Goal: Task Accomplishment & Management: Manage account settings

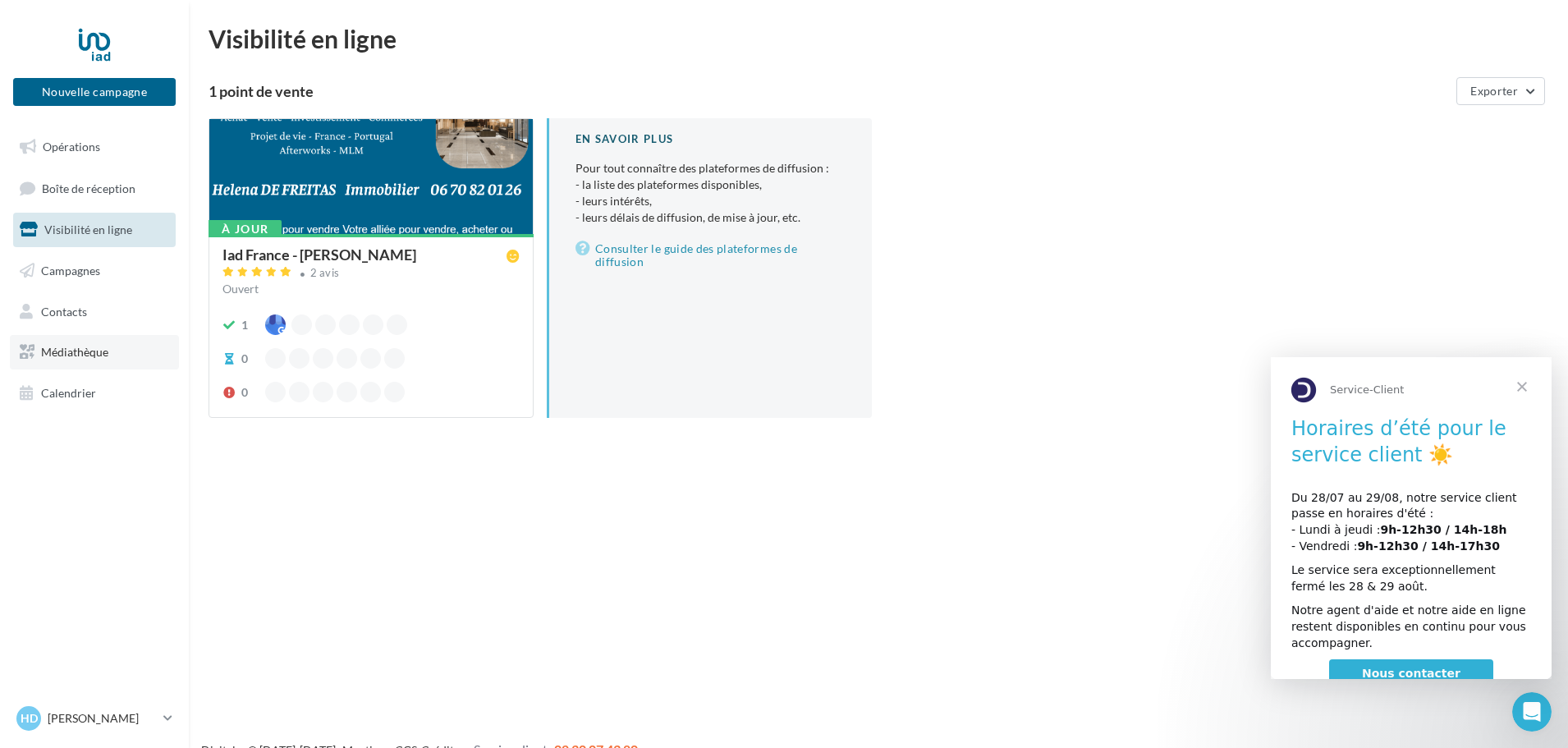
click at [91, 356] on span "Médiathèque" at bounding box center [74, 351] width 67 height 14
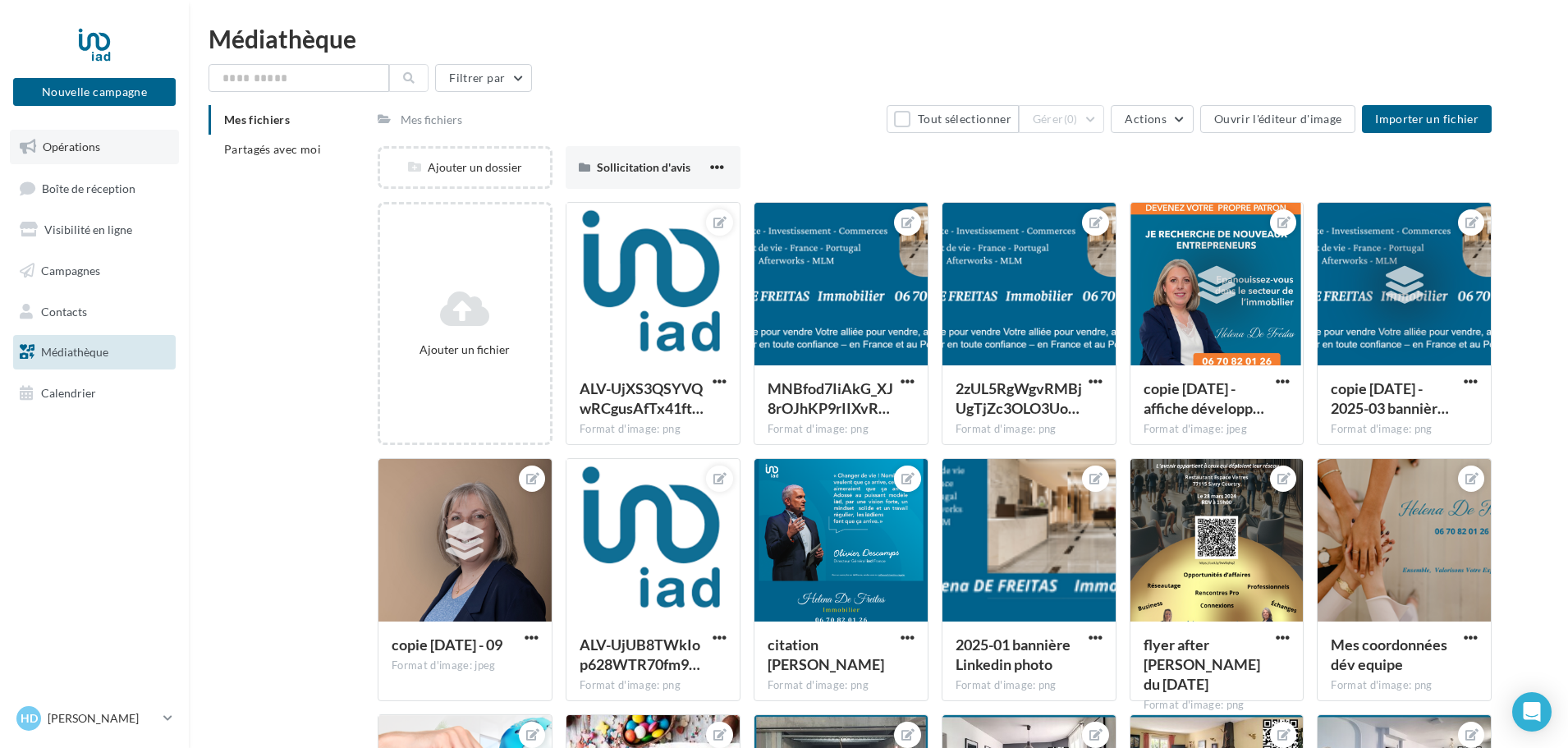
click at [87, 144] on span "Opérations" at bounding box center [71, 147] width 57 height 14
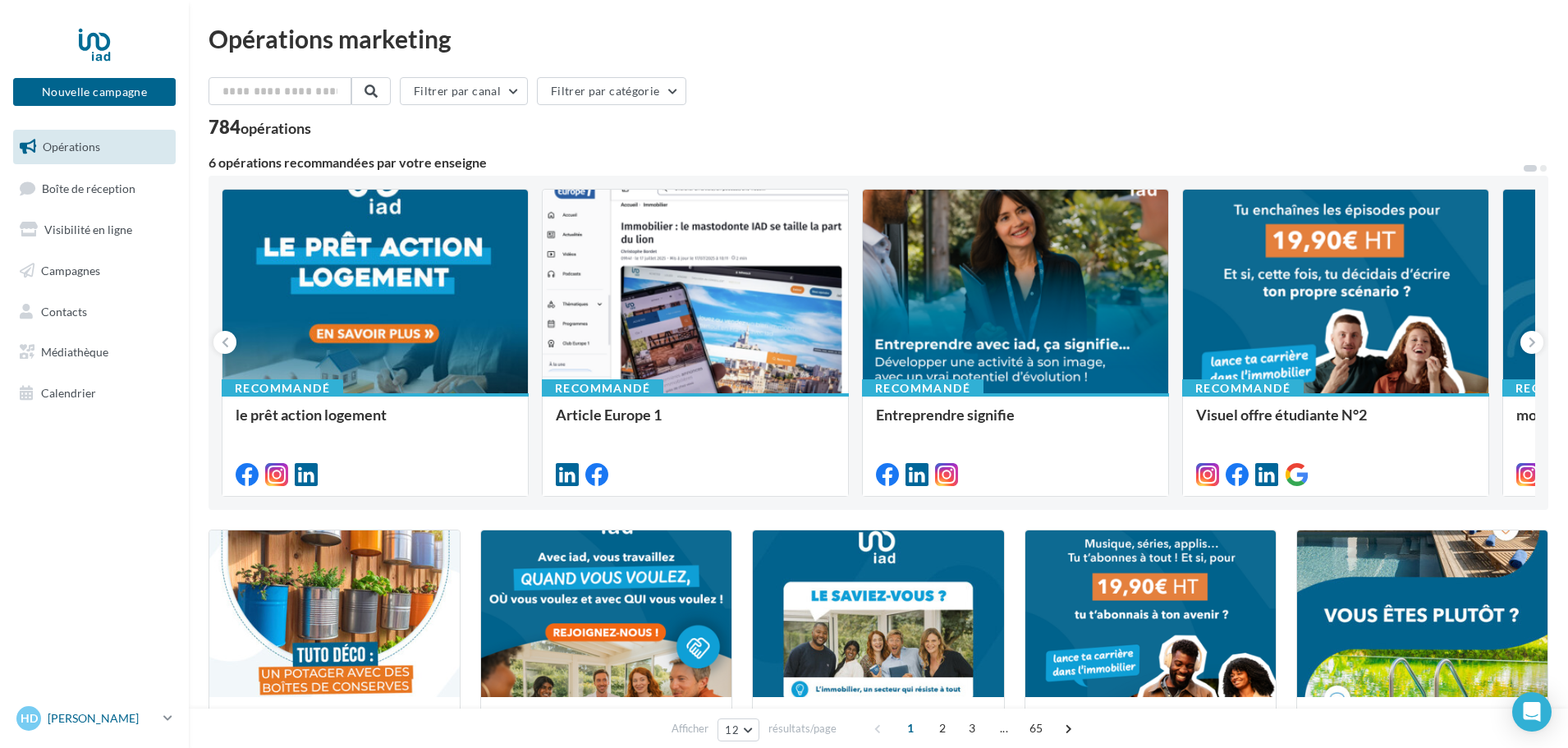
click at [170, 718] on icon at bounding box center [168, 717] width 9 height 14
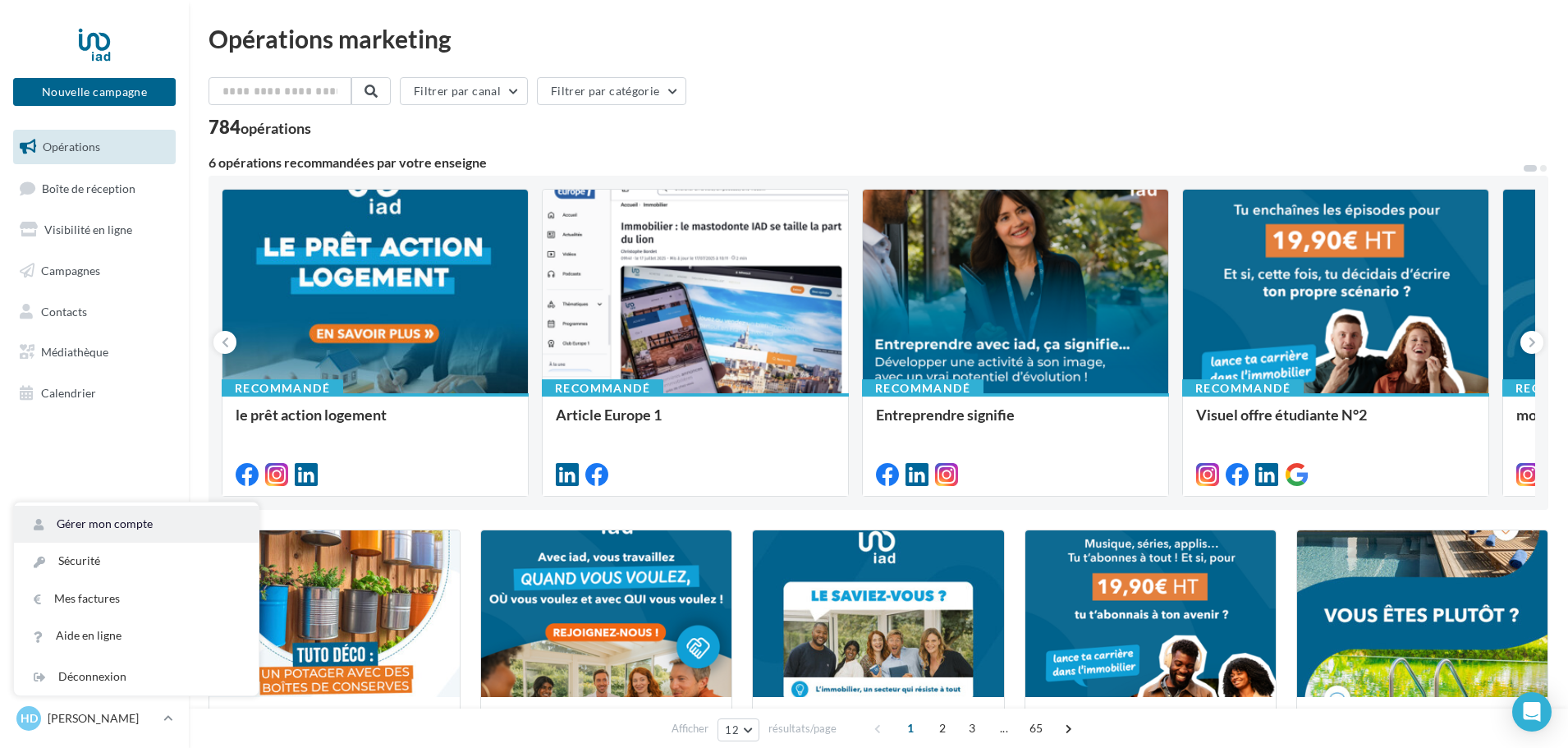
click at [109, 520] on link "Gérer mon compte" at bounding box center [136, 524] width 245 height 37
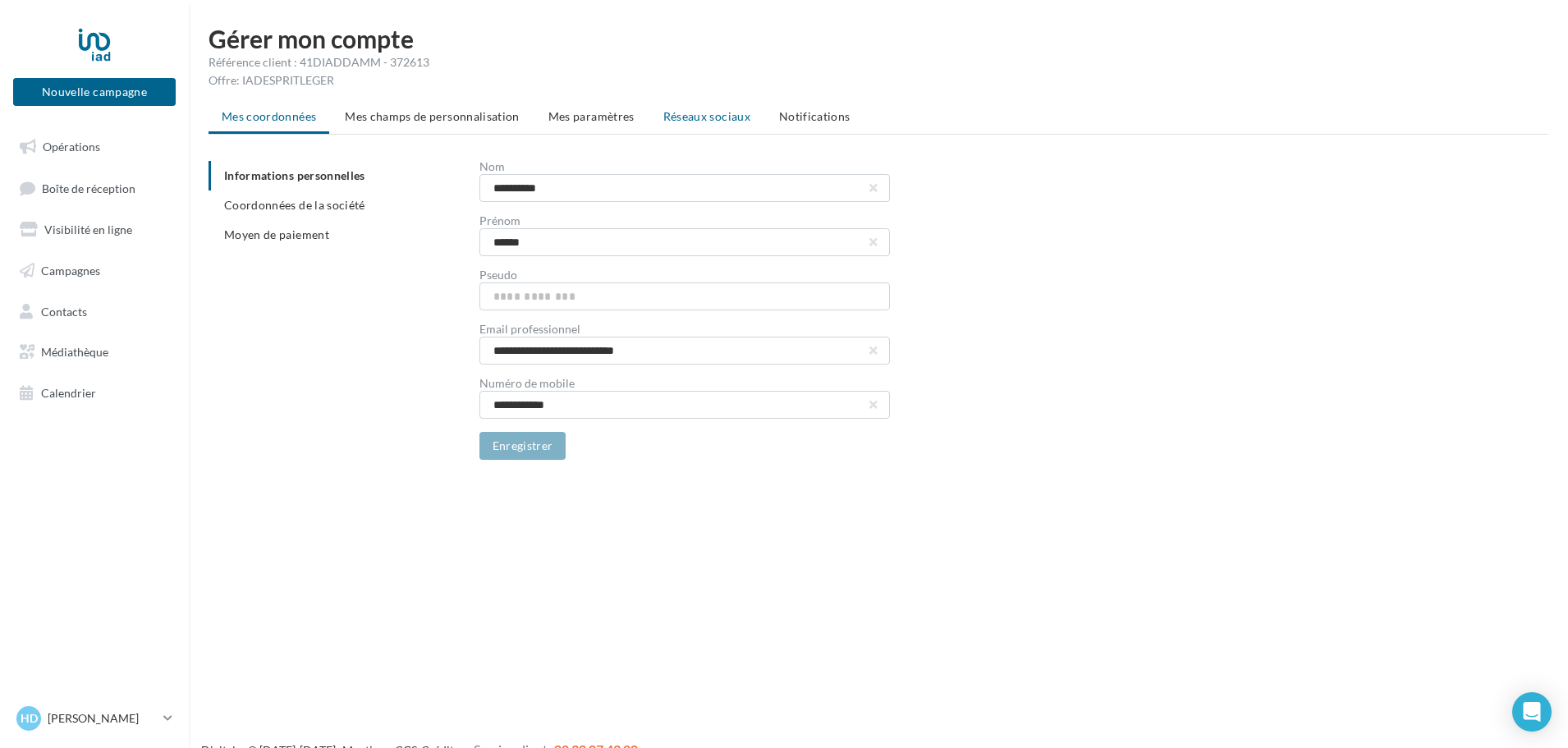
click at [703, 119] on span "Réseaux sociaux" at bounding box center [707, 116] width 87 height 14
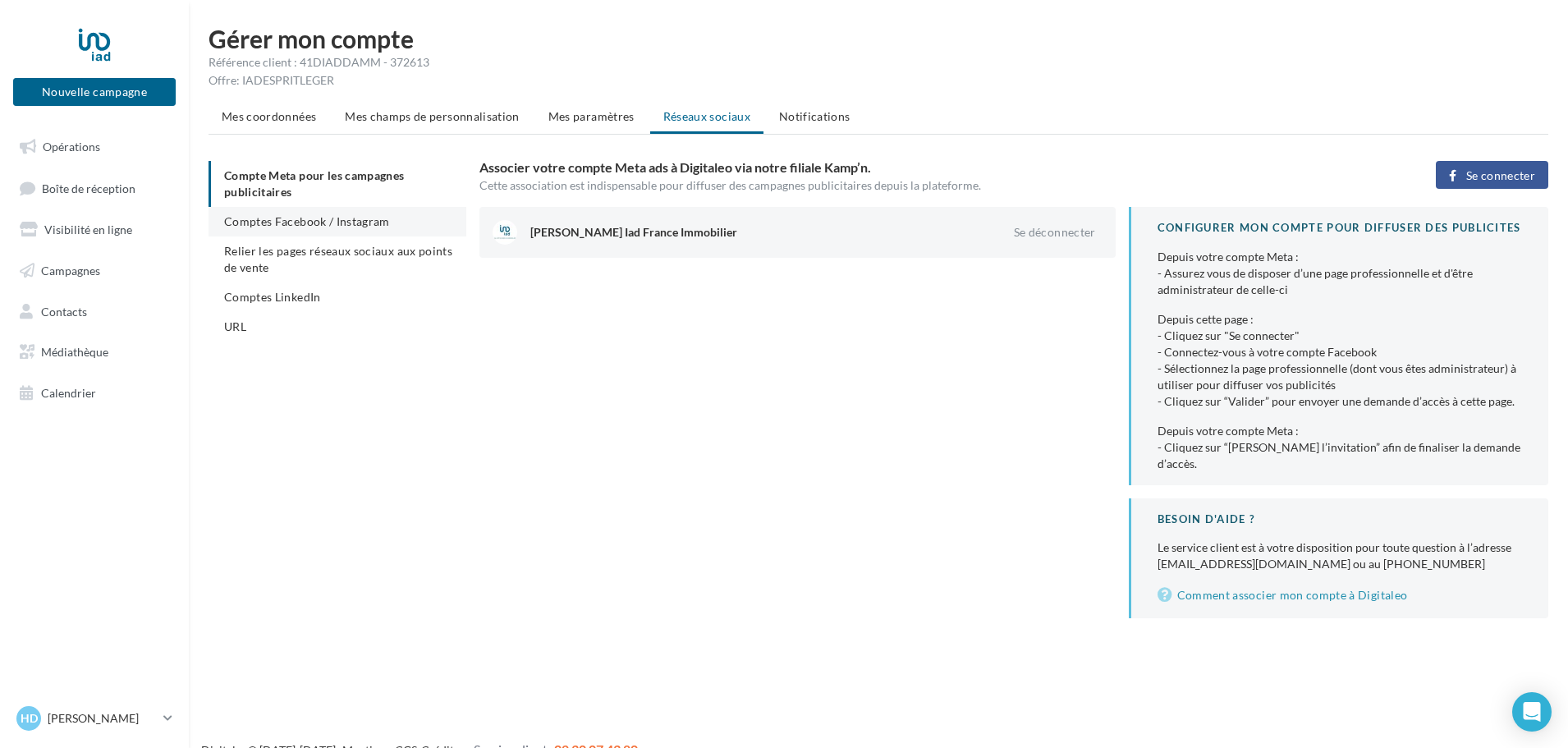
click at [349, 229] on li "Comptes Facebook / Instagram" at bounding box center [337, 222] width 258 height 30
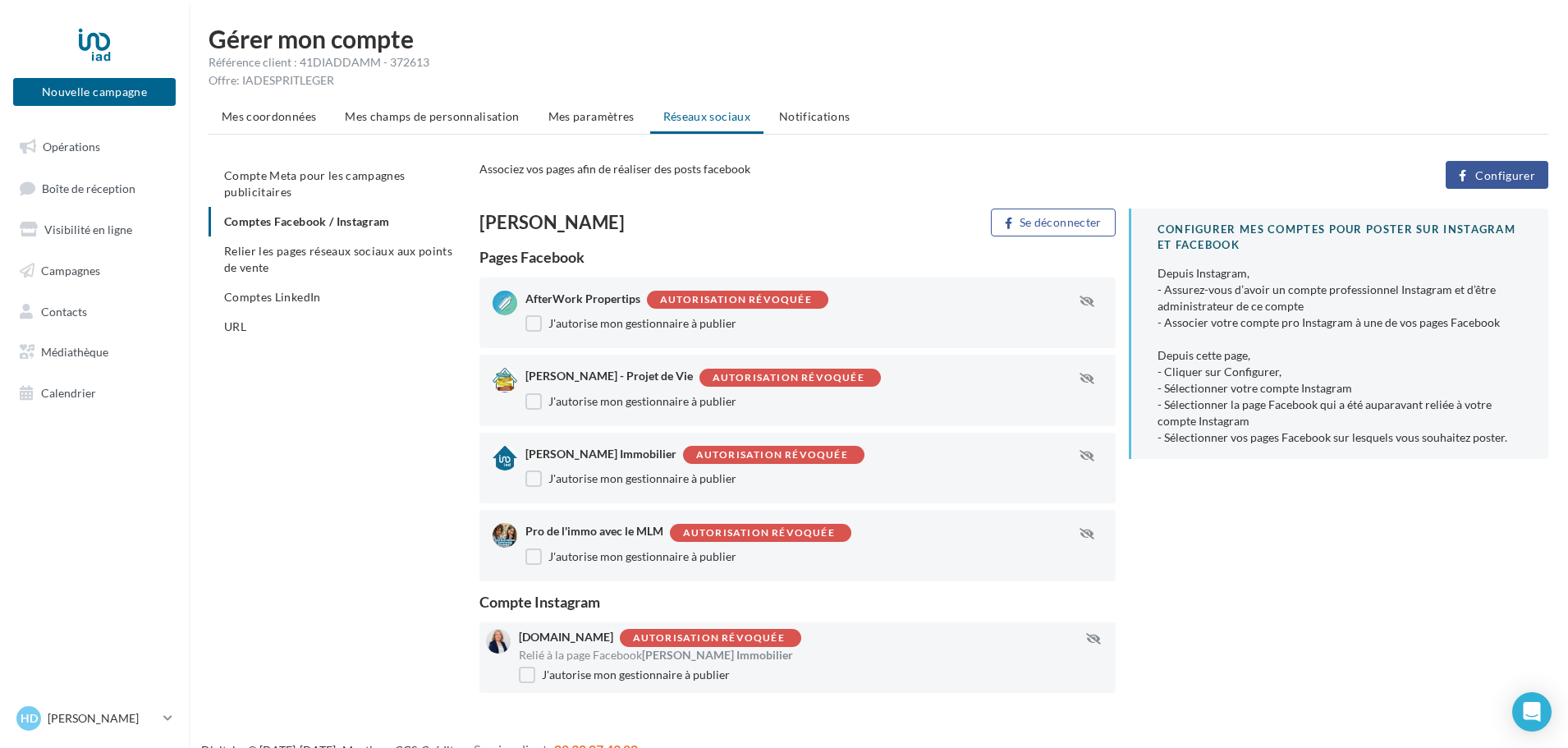
click at [833, 452] on div "Autorisation révoquée" at bounding box center [772, 455] width 152 height 11
click at [360, 250] on span "Relier les pages réseaux sociaux aux points de vente" at bounding box center [339, 259] width 229 height 31
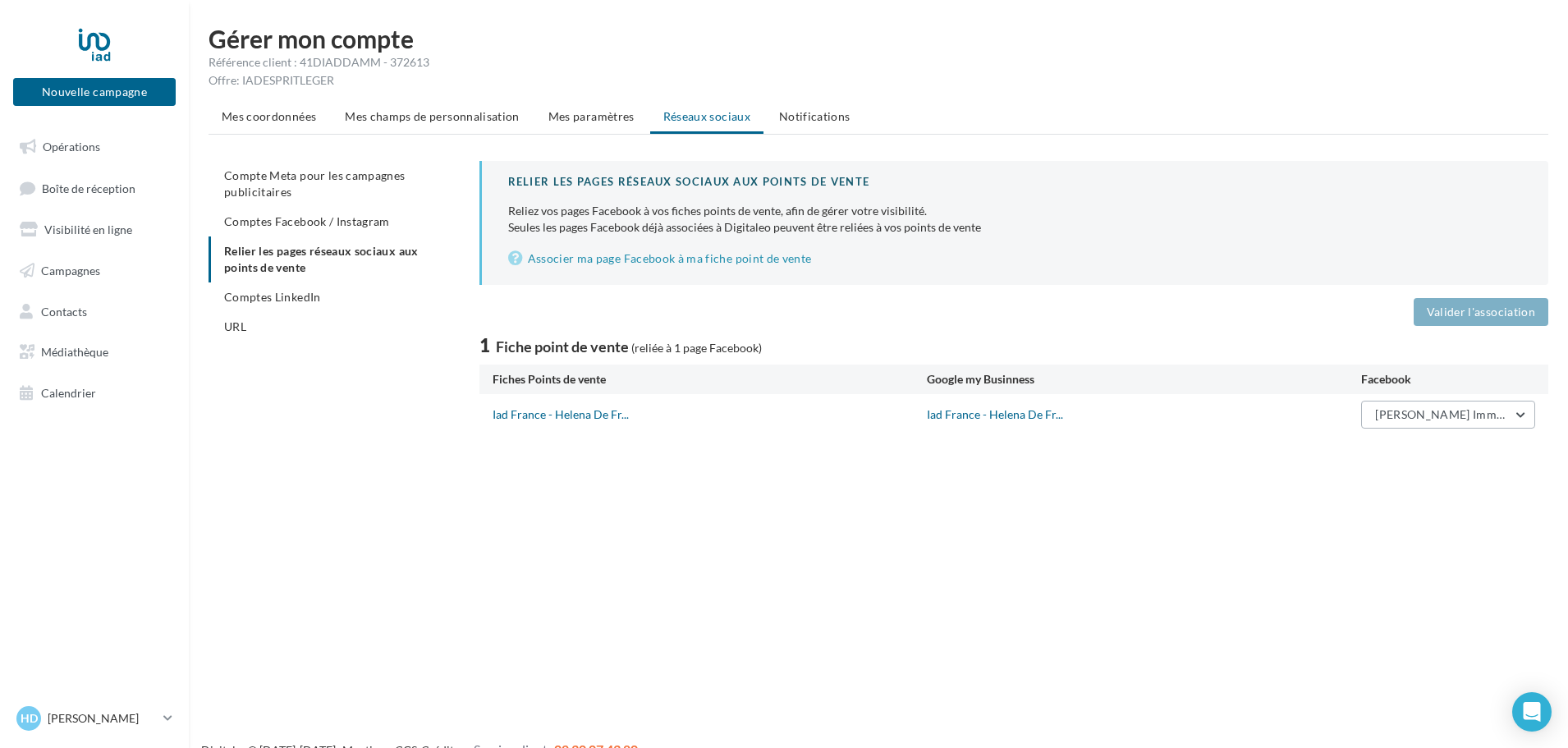
click at [1525, 417] on button "Helena De Freitas Immobilier" at bounding box center [1449, 415] width 174 height 28
click at [1115, 548] on div "Nouvelle campagne Nouvelle campagne Opérations Boîte de réception Visibilité en…" at bounding box center [784, 400] width 1568 height 748
click at [302, 217] on span "Comptes Facebook / Instagram" at bounding box center [307, 221] width 166 height 14
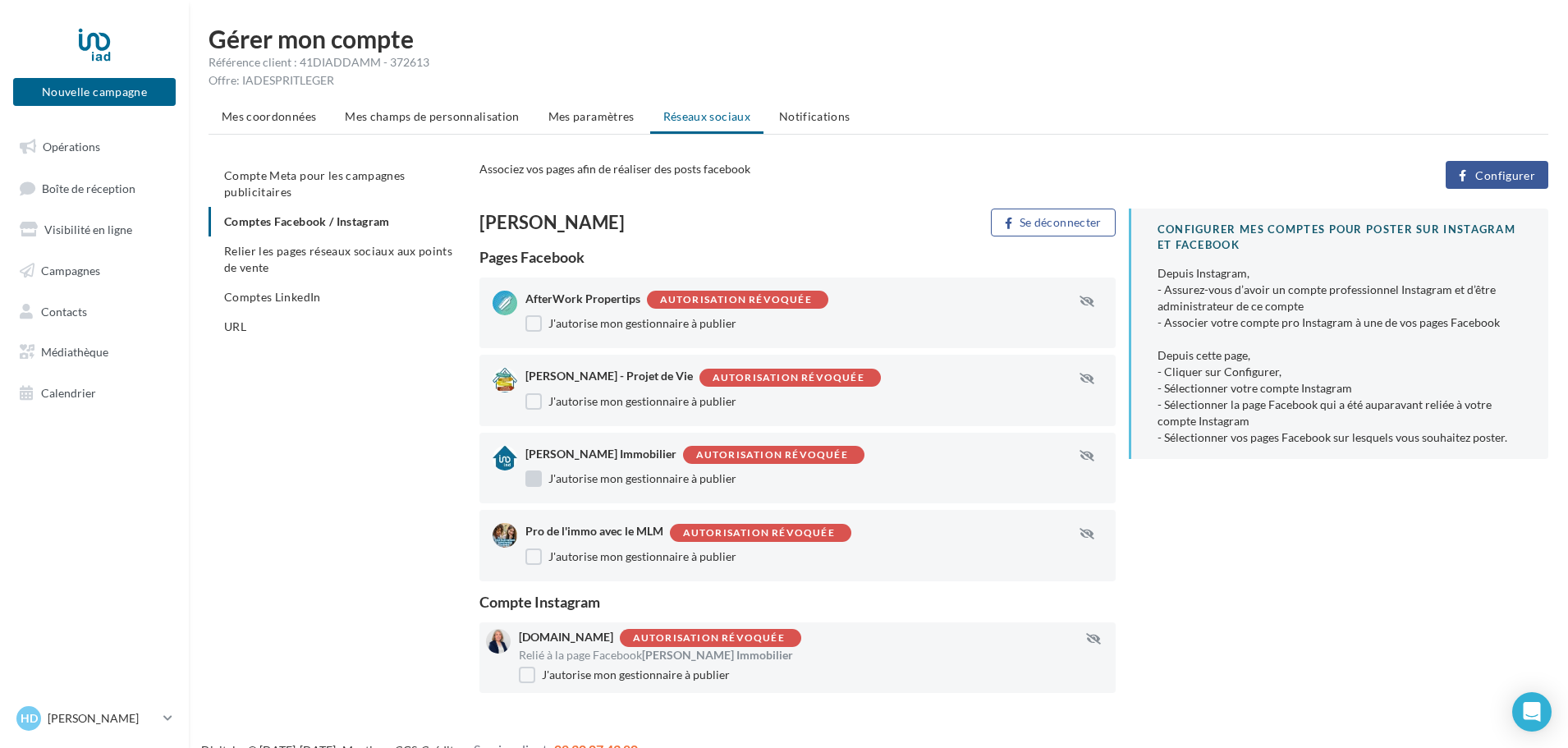
click at [532, 477] on label "J'autorise mon gestionnaire à publier" at bounding box center [630, 478] width 211 height 16
click at [524, 678] on label "J'autorise mon gestionnaire à publier" at bounding box center [624, 674] width 211 height 16
click at [293, 247] on span "Relier les pages réseaux sociaux aux points de vente" at bounding box center [339, 259] width 229 height 31
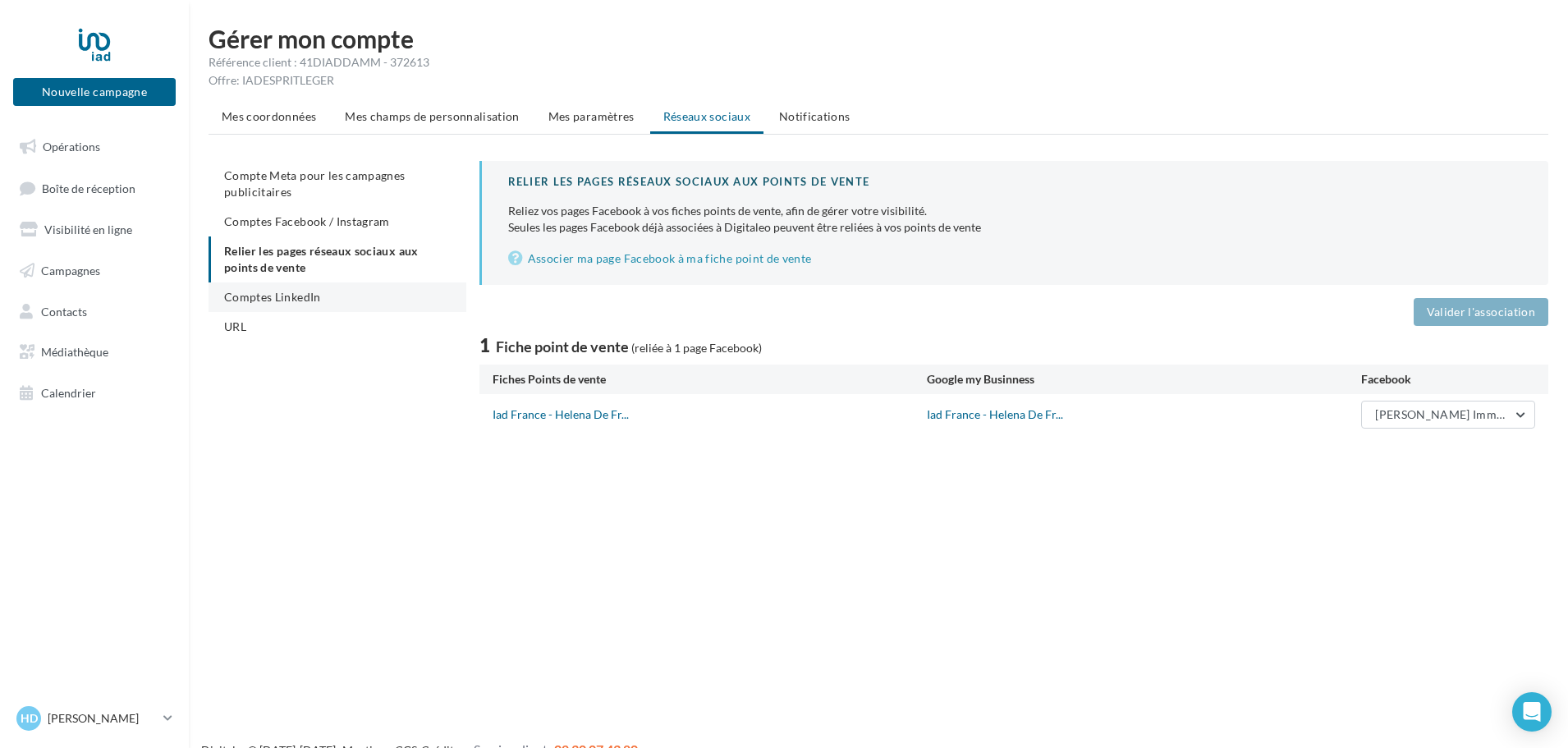
click at [288, 293] on span "Comptes LinkedIn" at bounding box center [273, 297] width 97 height 14
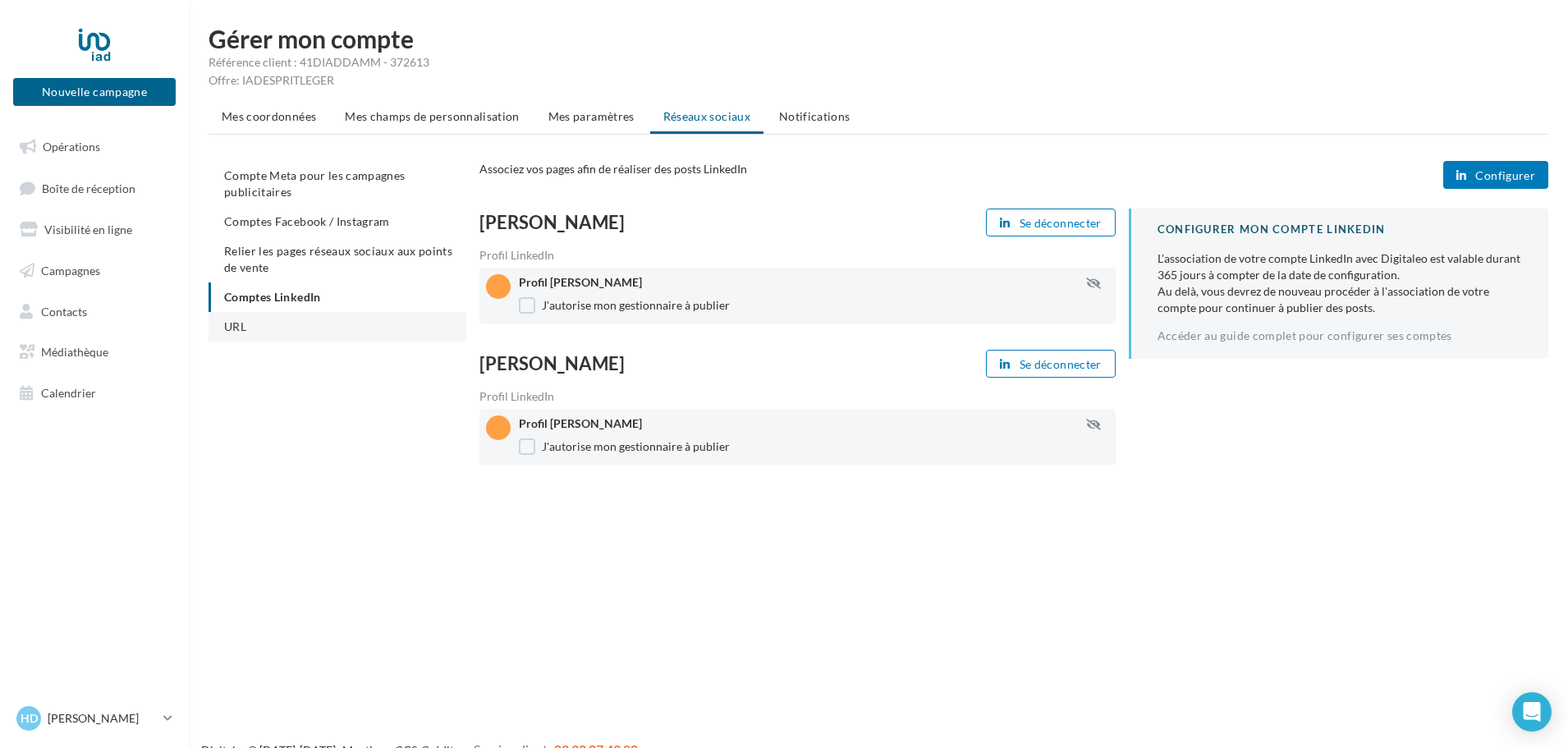
click at [250, 333] on li "URL" at bounding box center [337, 327] width 258 height 30
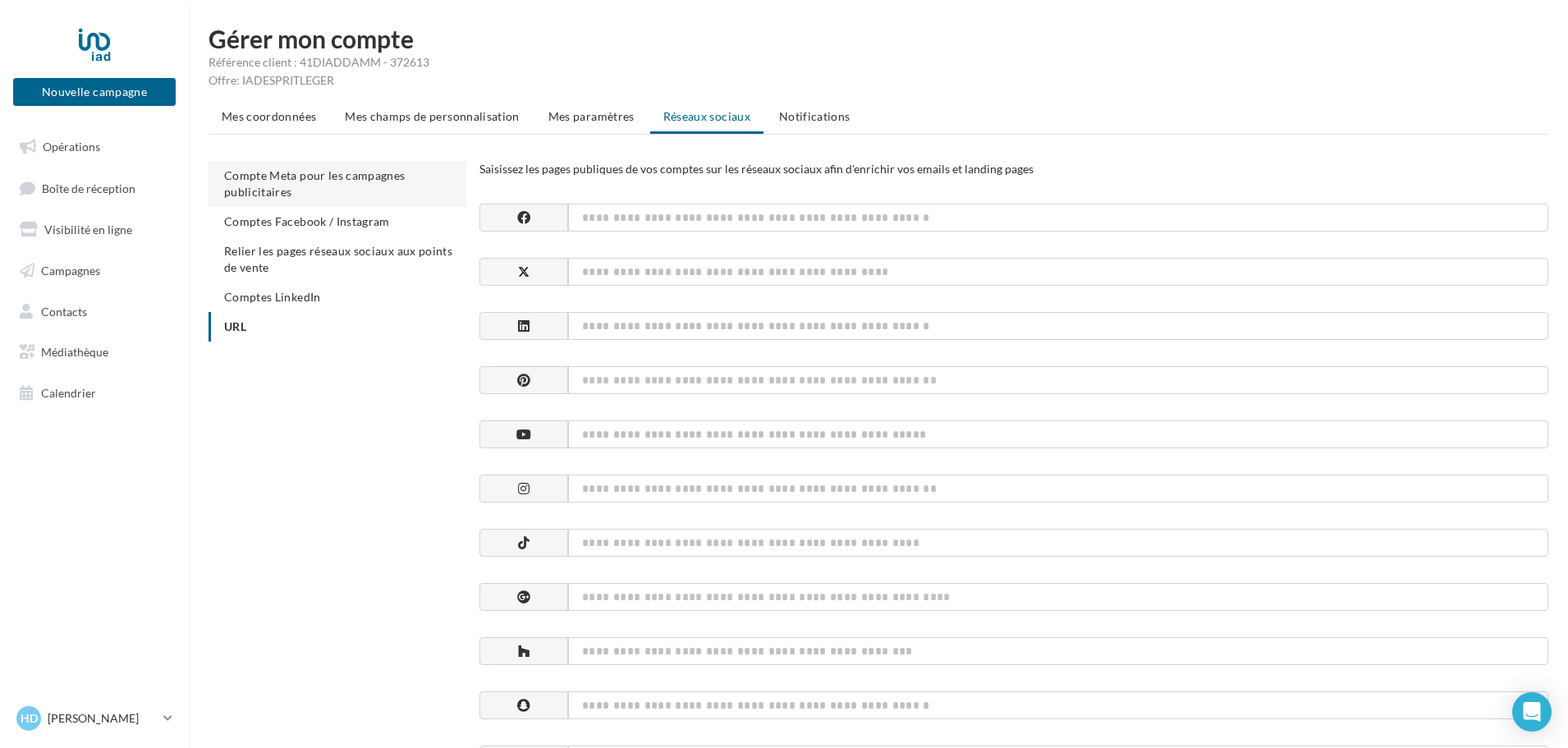
click at [277, 169] on span "Compte Meta pour les campagnes publicitaires" at bounding box center [315, 183] width 182 height 31
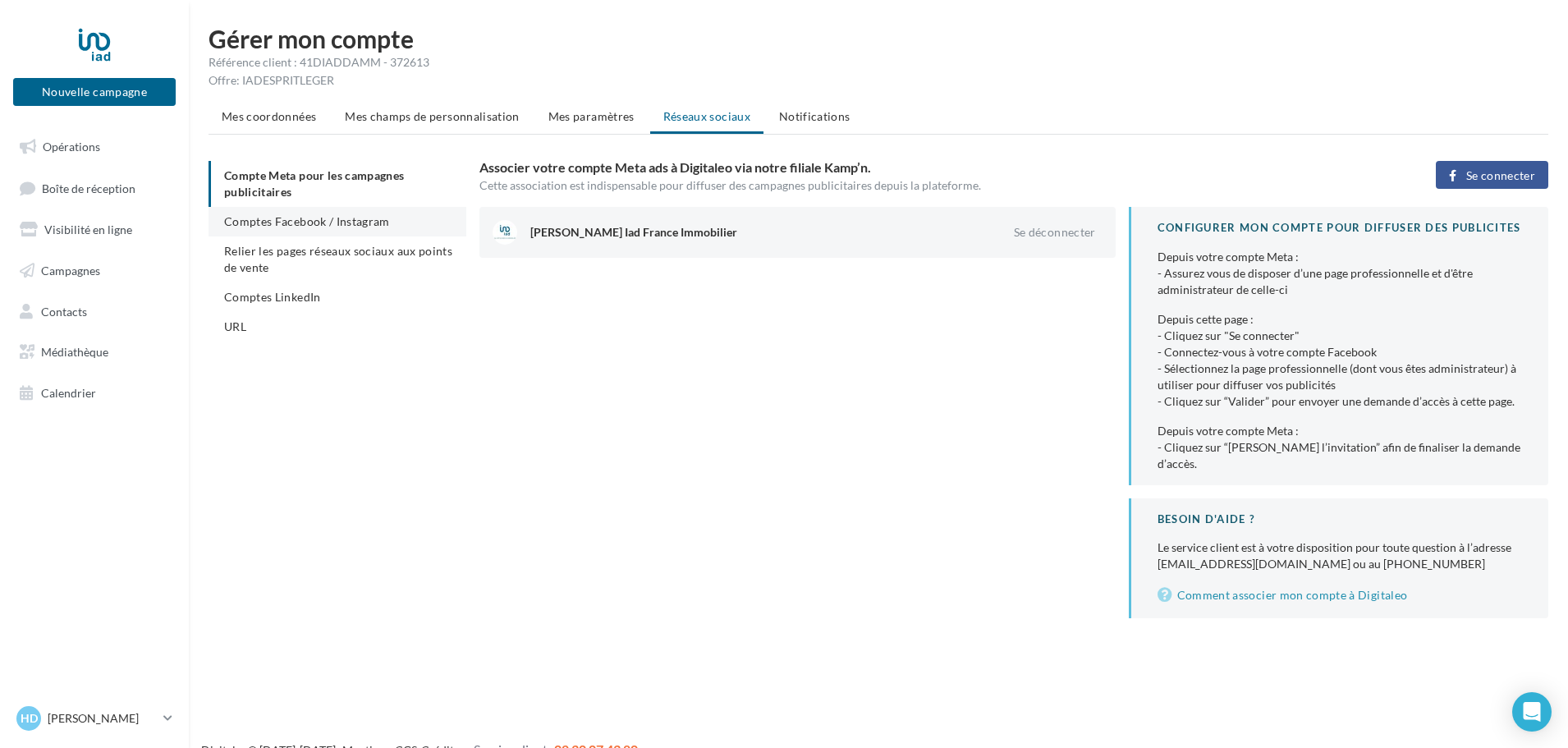
click at [395, 223] on li "Comptes Facebook / Instagram" at bounding box center [337, 222] width 258 height 30
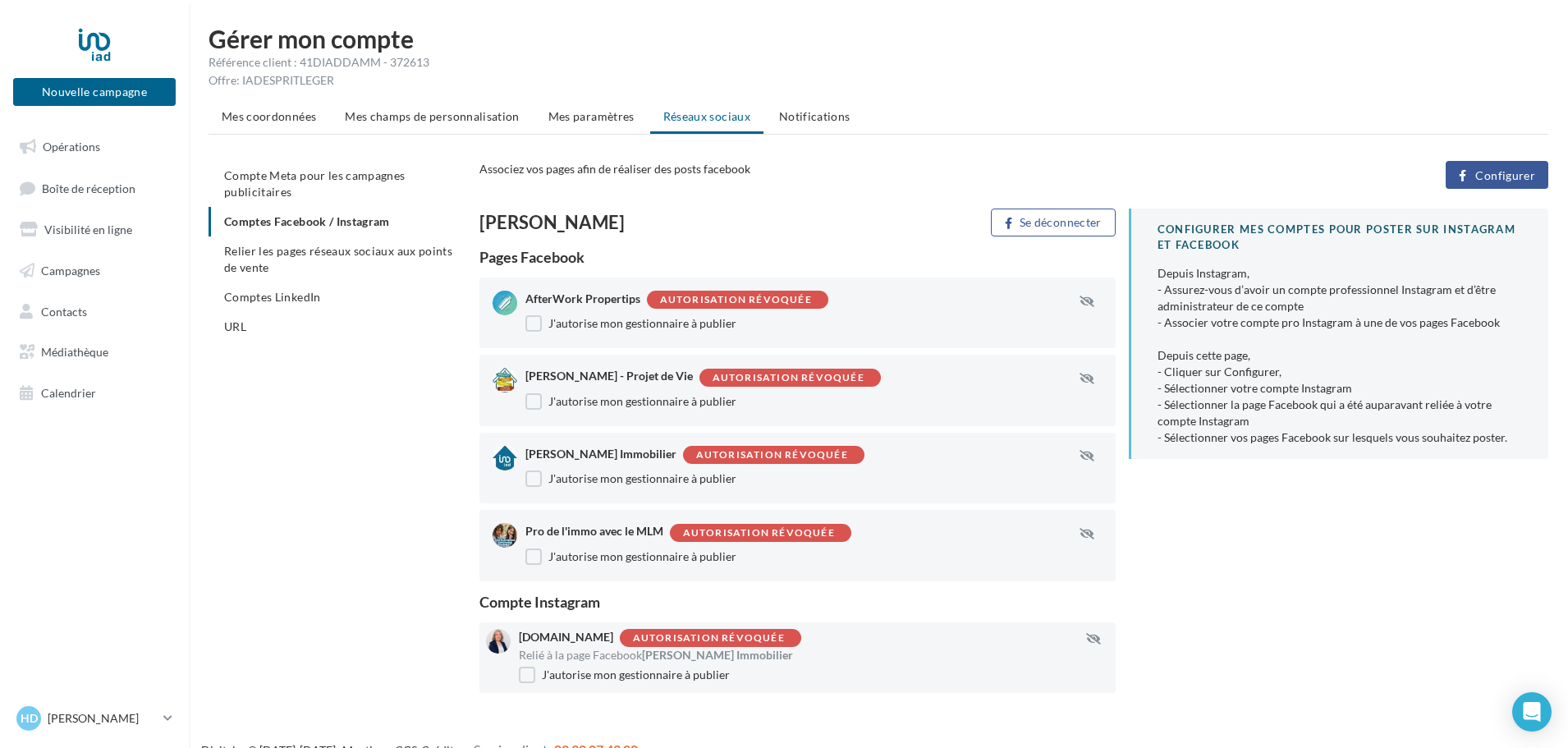
click at [1498, 178] on span "Configurer" at bounding box center [1505, 175] width 60 height 13
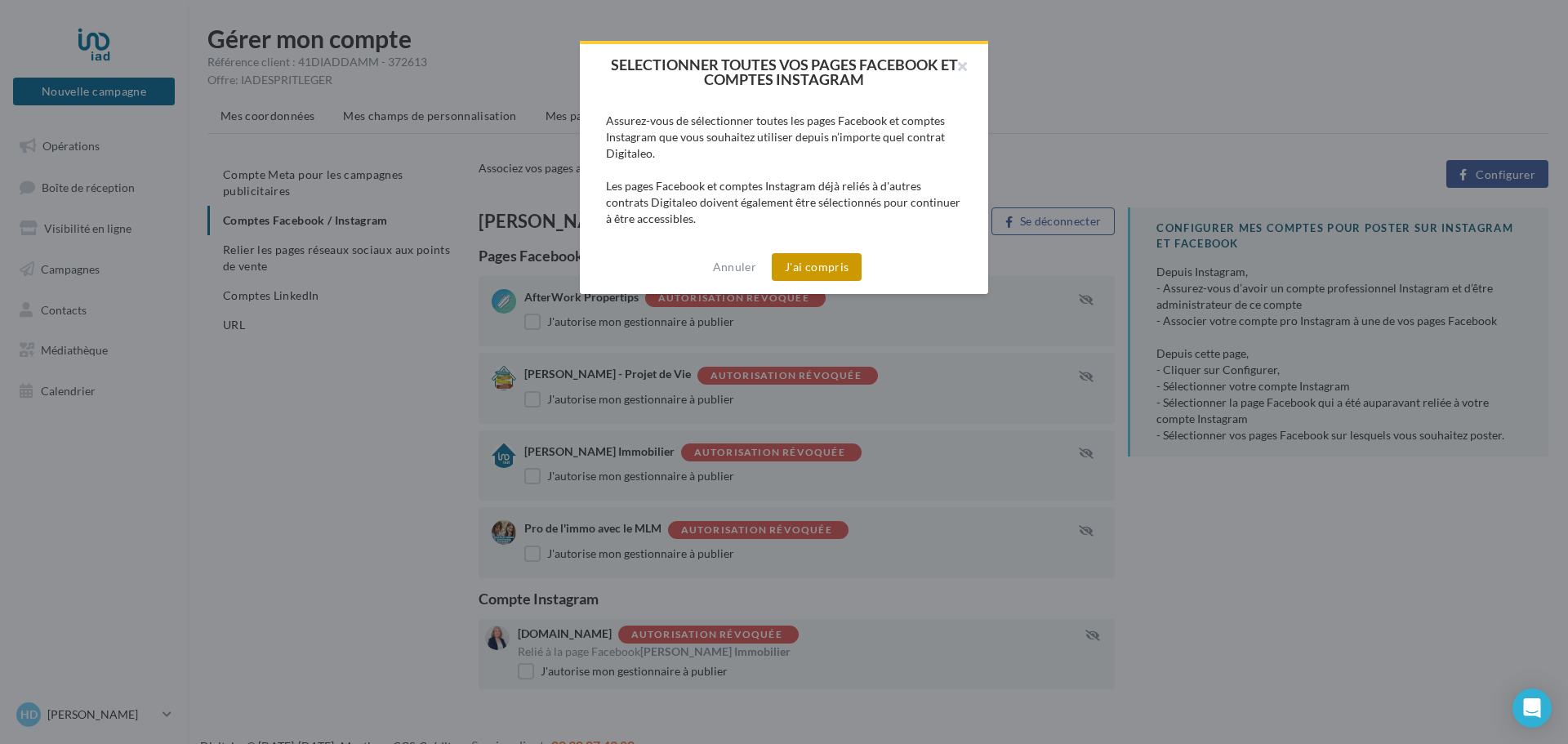
click at [815, 271] on button "J'ai compris" at bounding box center [816, 266] width 90 height 28
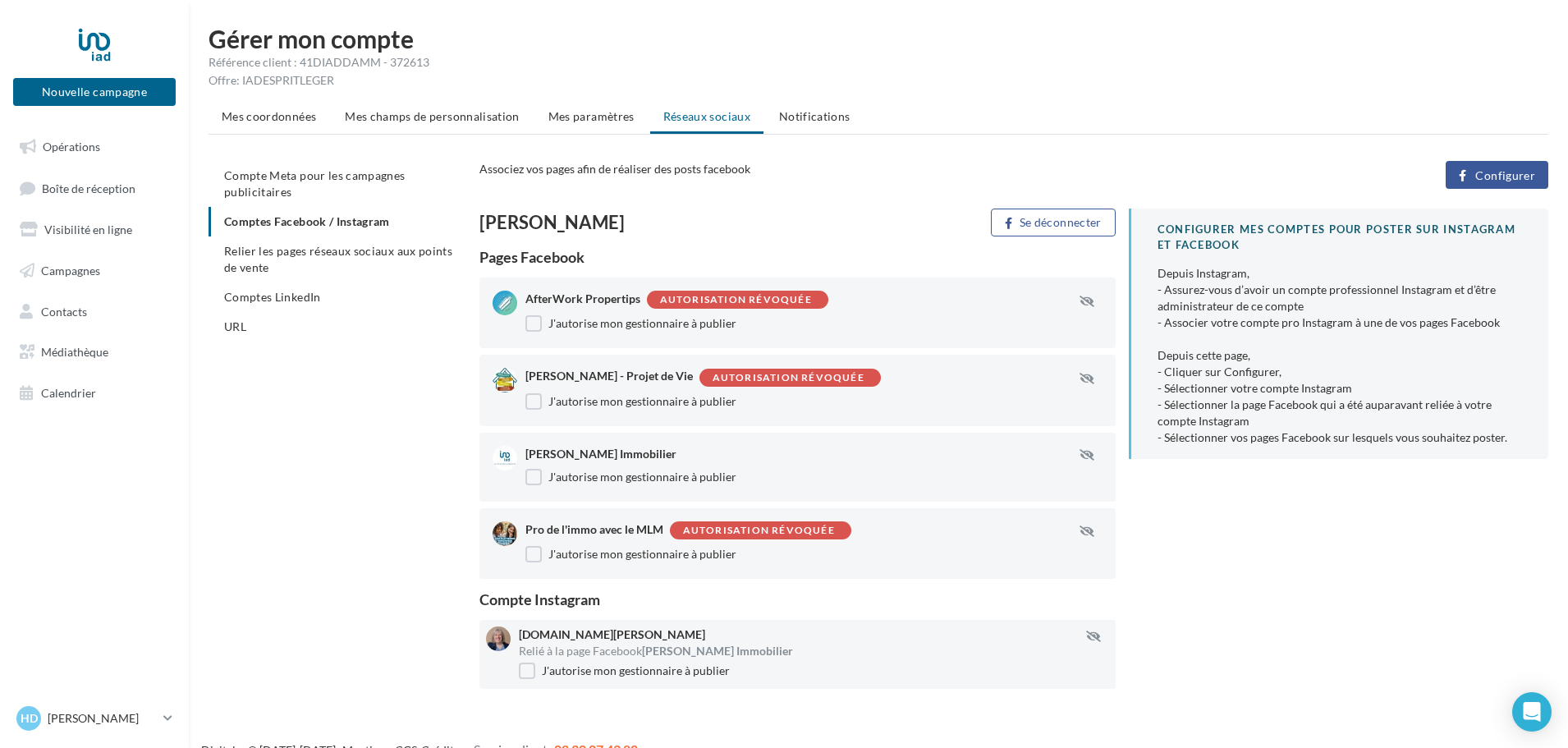
click at [497, 642] on div at bounding box center [498, 638] width 25 height 25
click at [344, 254] on span "Relier les pages réseaux sociaux aux points de vente" at bounding box center [339, 259] width 229 height 31
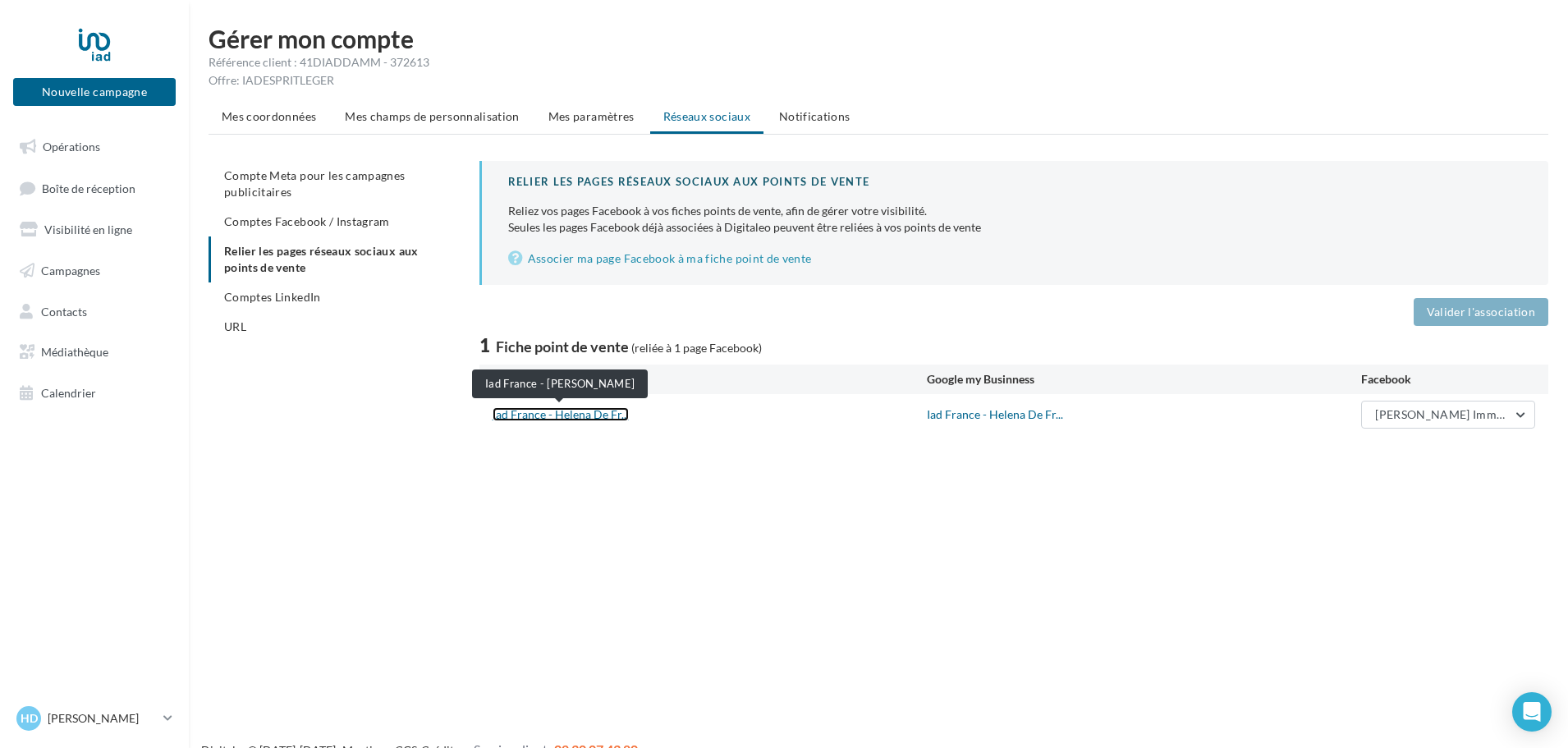
click at [566, 416] on link "Iad France - Helena De Fr..." at bounding box center [560, 414] width 136 height 14
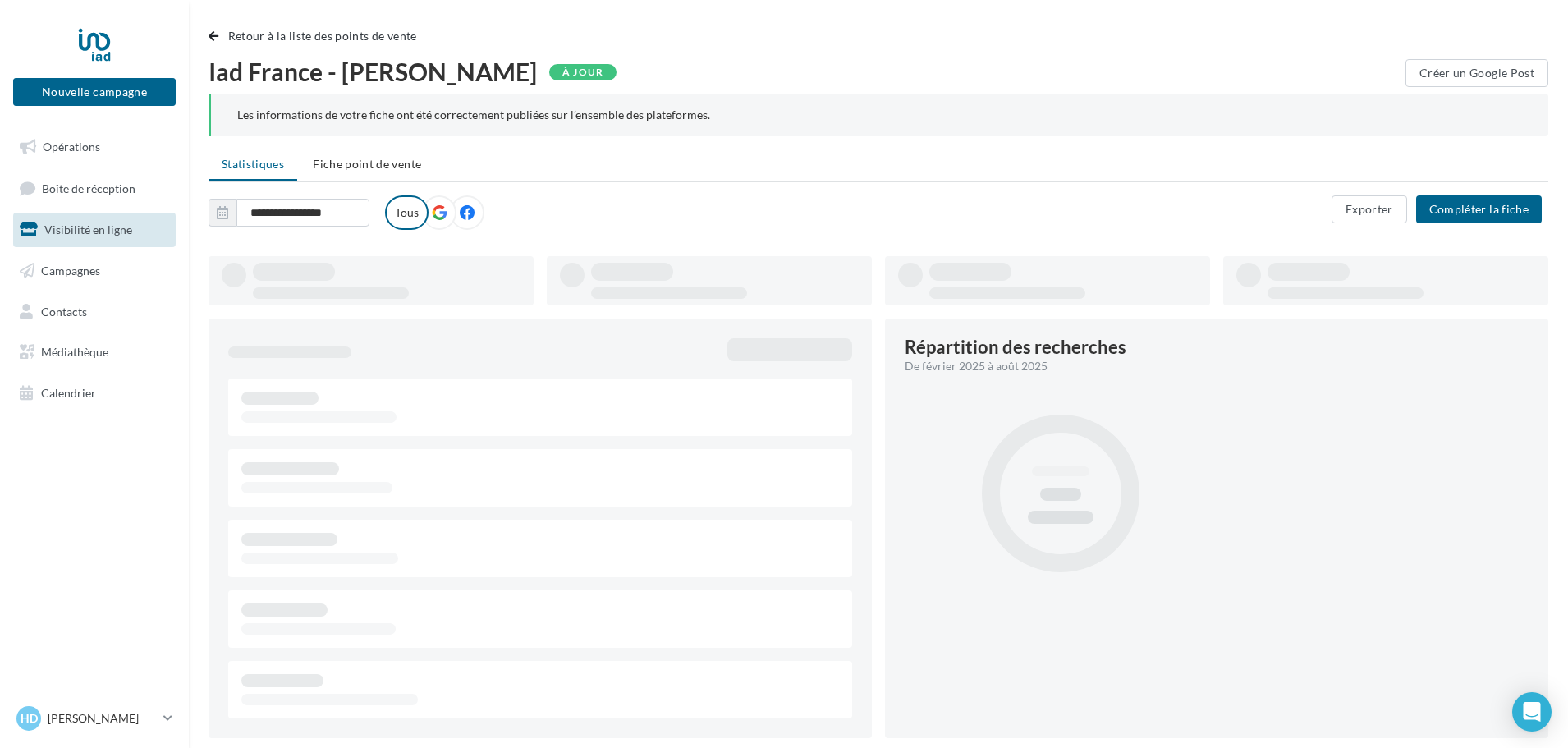
type input "**********"
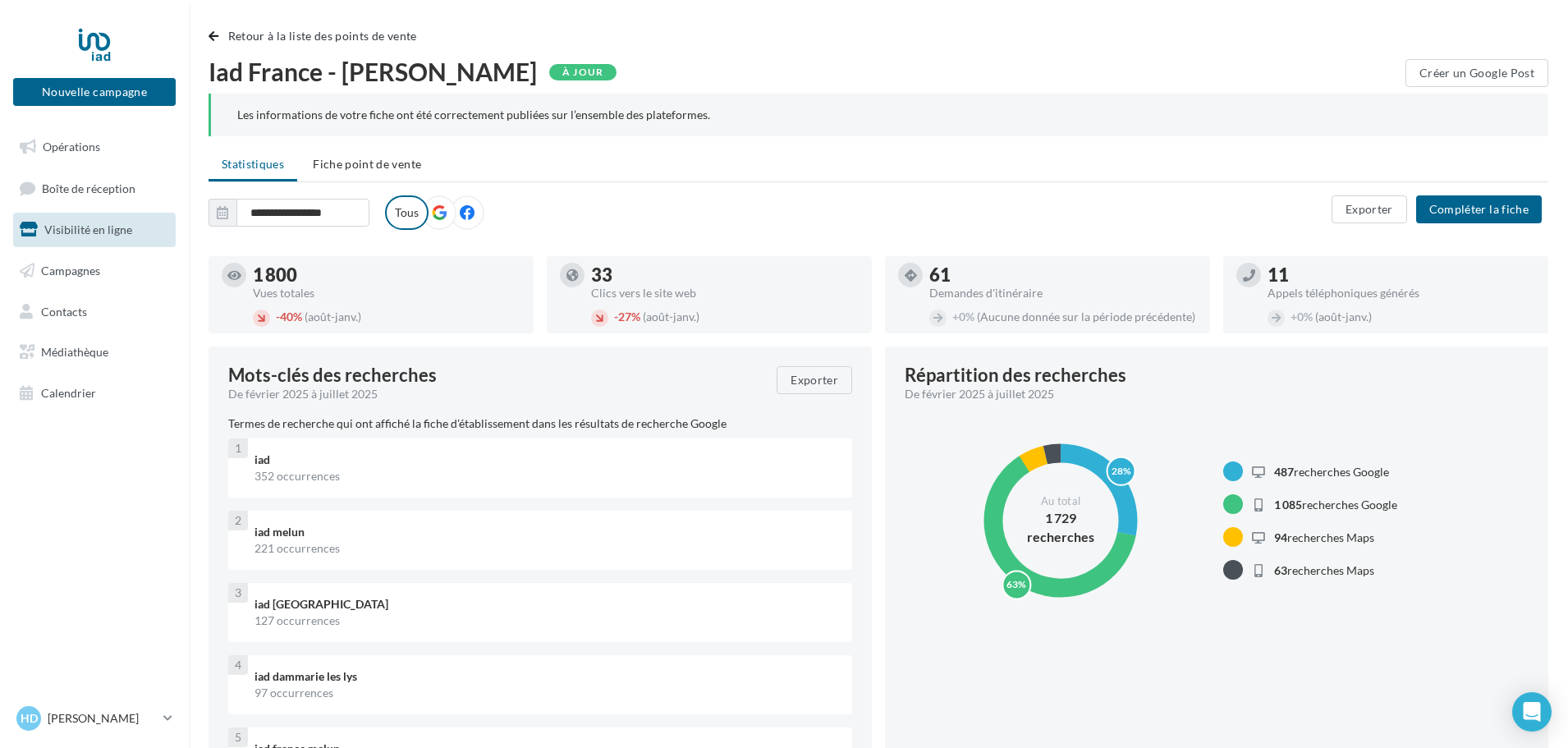
click at [95, 233] on span "Visibilité en ligne" at bounding box center [88, 229] width 88 height 14
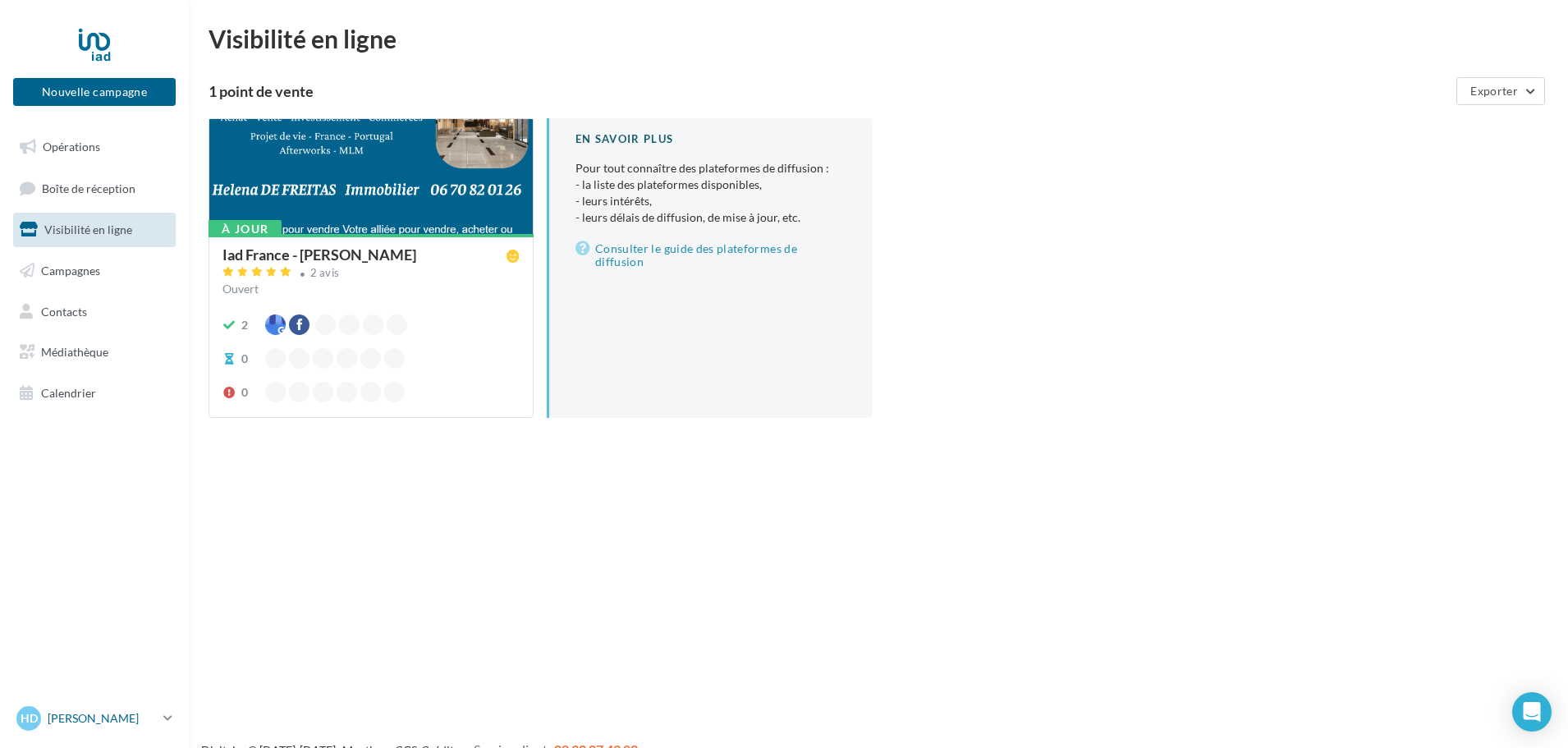
click at [139, 710] on p "[PERSON_NAME]" at bounding box center [102, 717] width 109 height 16
click at [107, 528] on link "Gérer mon compte" at bounding box center [136, 524] width 245 height 37
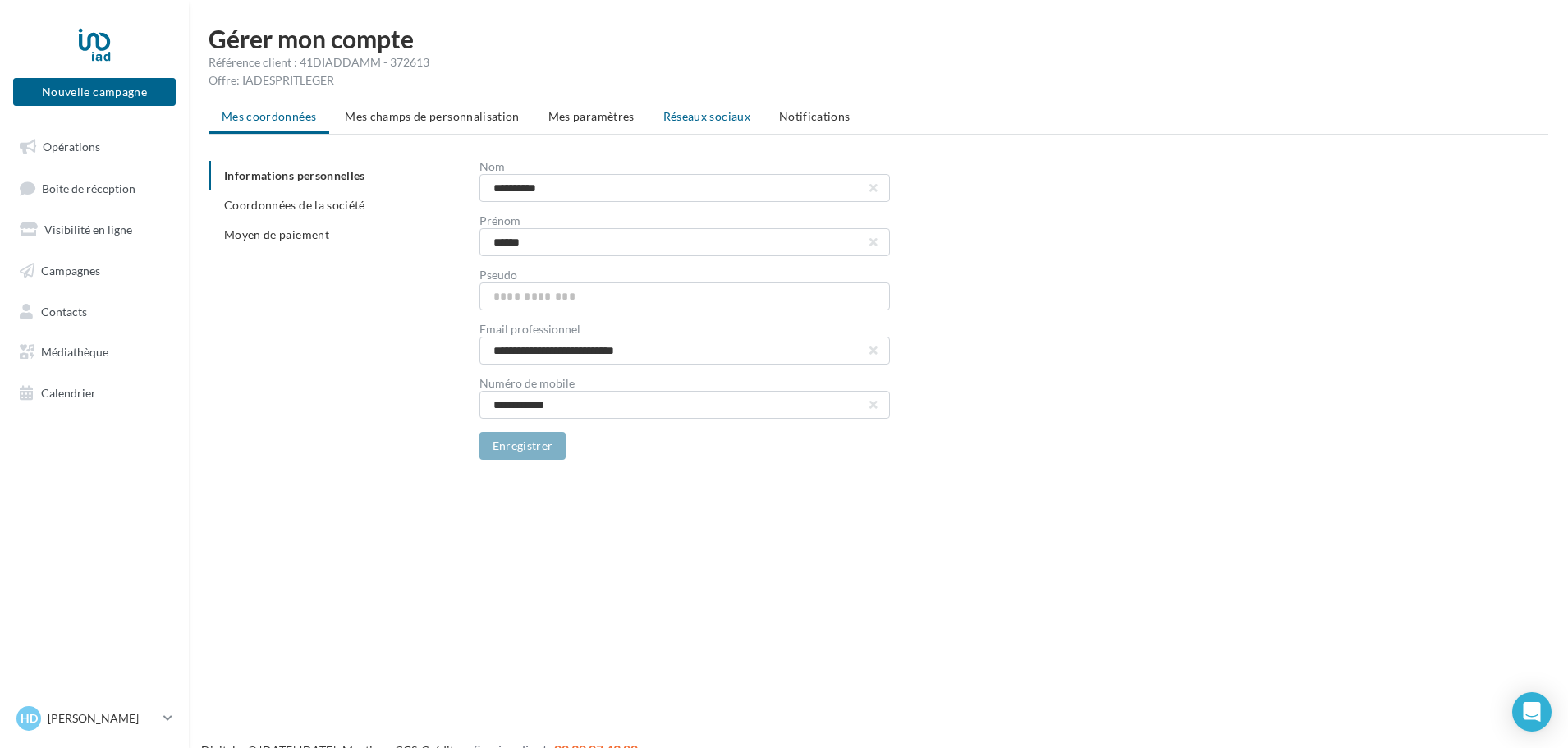
click at [702, 115] on span "Réseaux sociaux" at bounding box center [707, 116] width 87 height 14
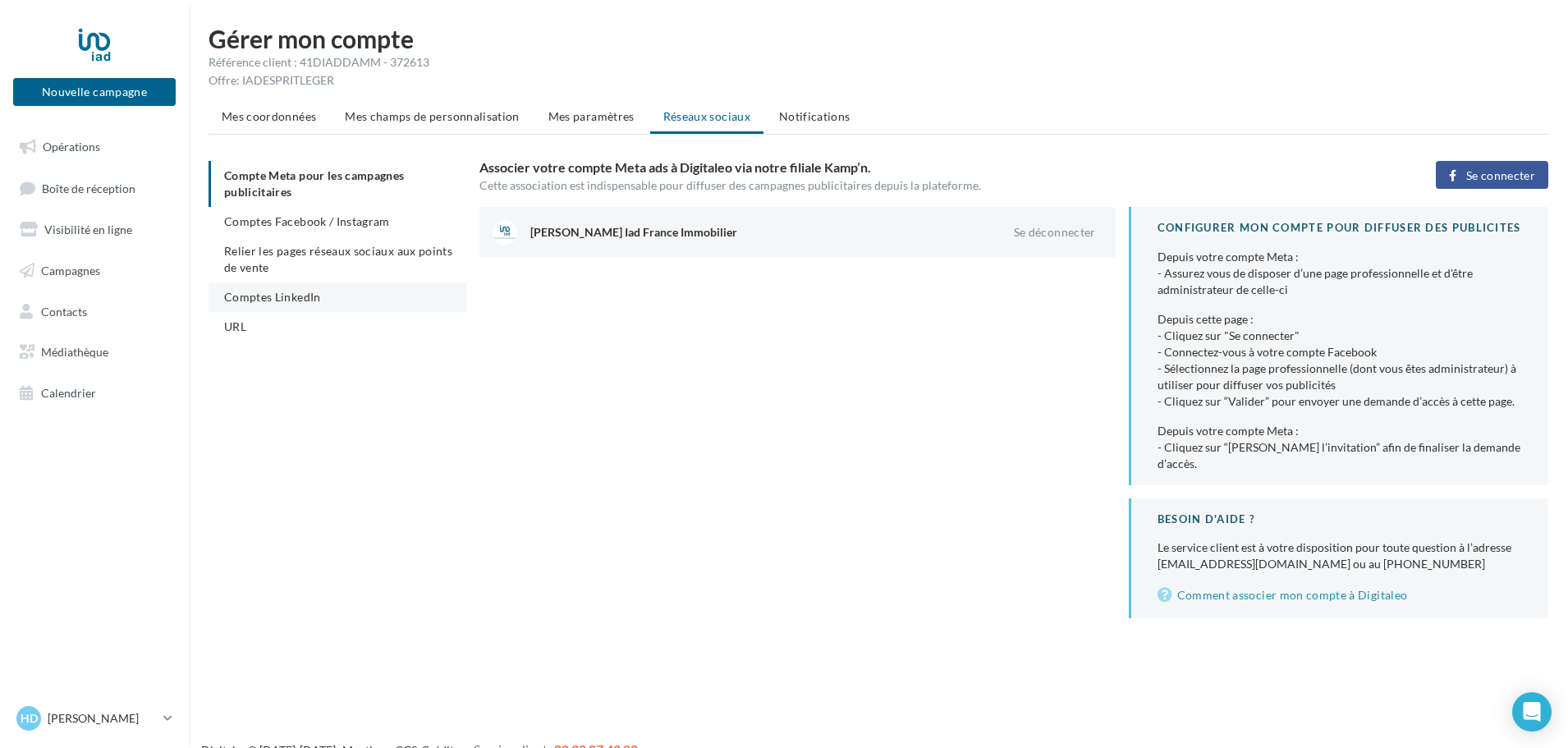
click at [296, 301] on span "Comptes LinkedIn" at bounding box center [273, 297] width 97 height 14
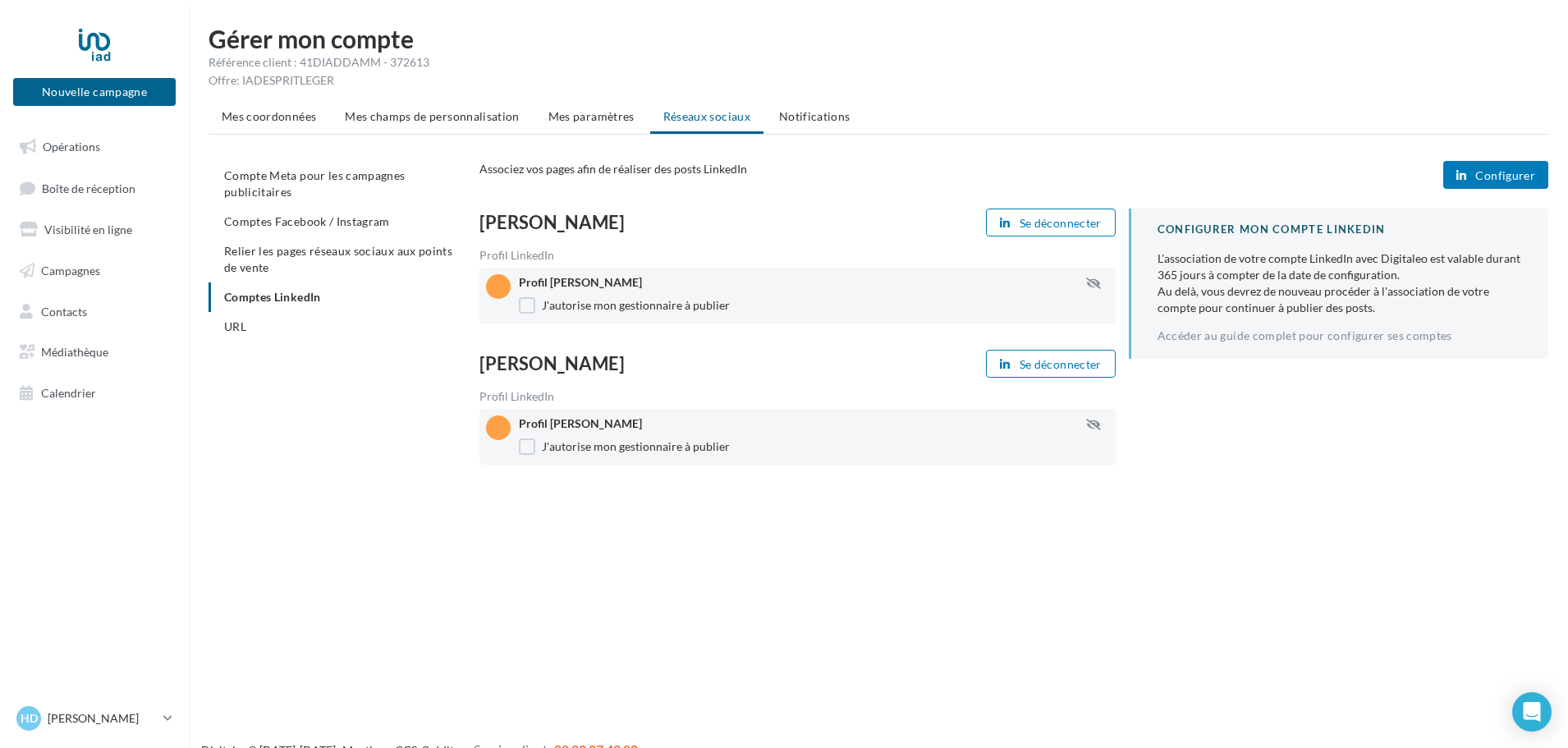
click at [501, 291] on div at bounding box center [498, 286] width 25 height 25
click at [1511, 174] on span "Configurer" at bounding box center [1505, 175] width 60 height 13
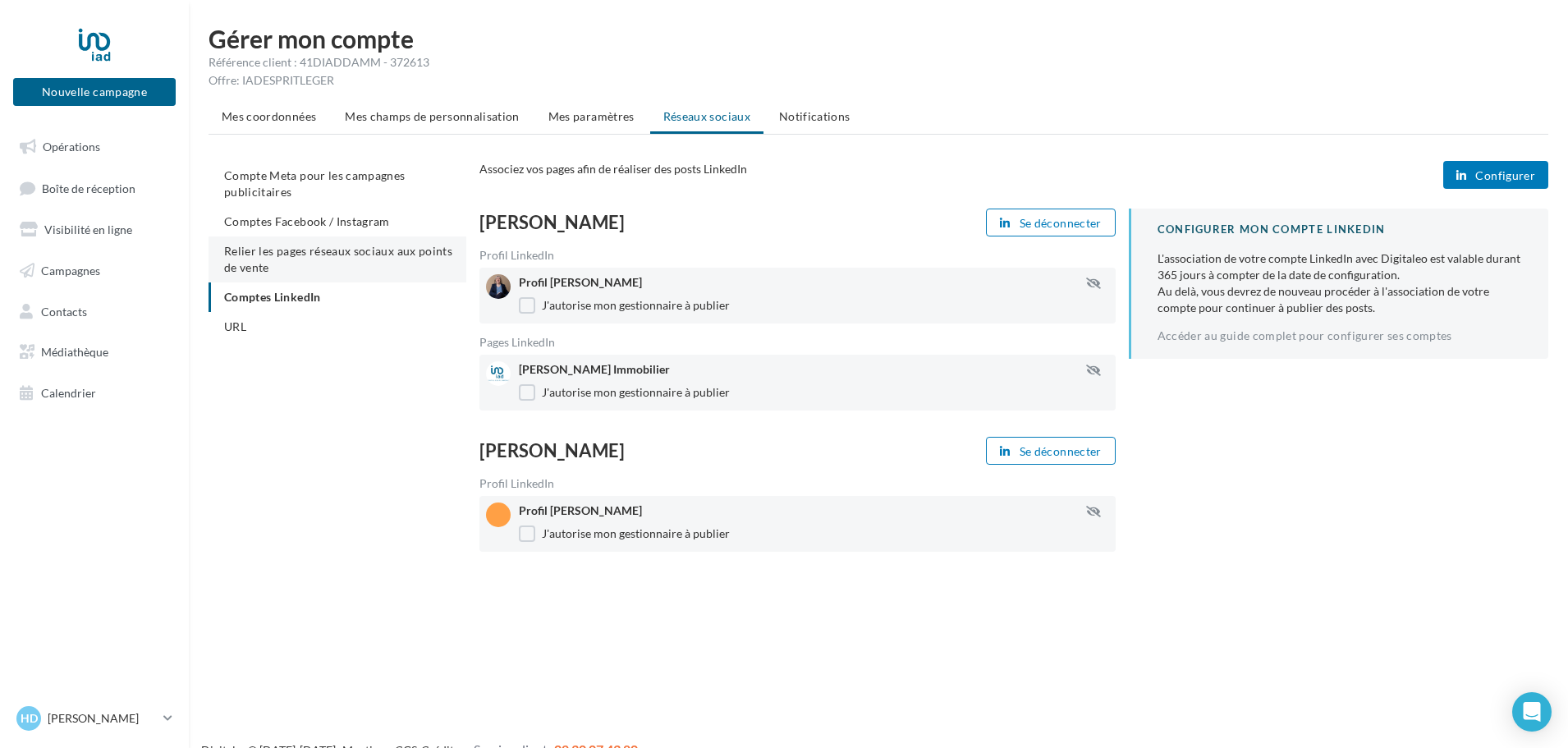
click at [364, 255] on span "Relier les pages réseaux sociaux aux points de vente" at bounding box center [339, 259] width 229 height 31
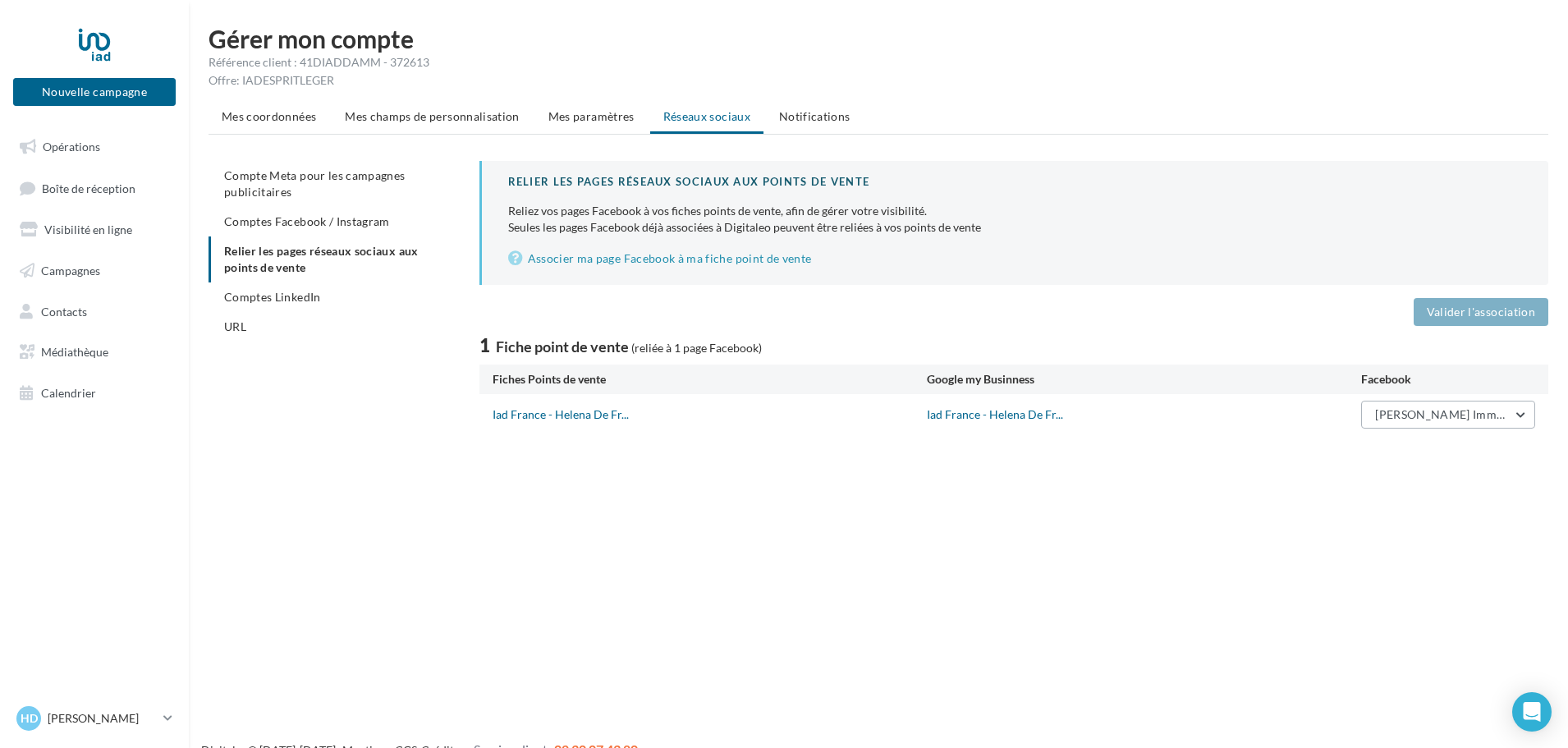
click at [1526, 417] on span "Helena De Freitas Immobilier" at bounding box center [1454, 414] width 157 height 14
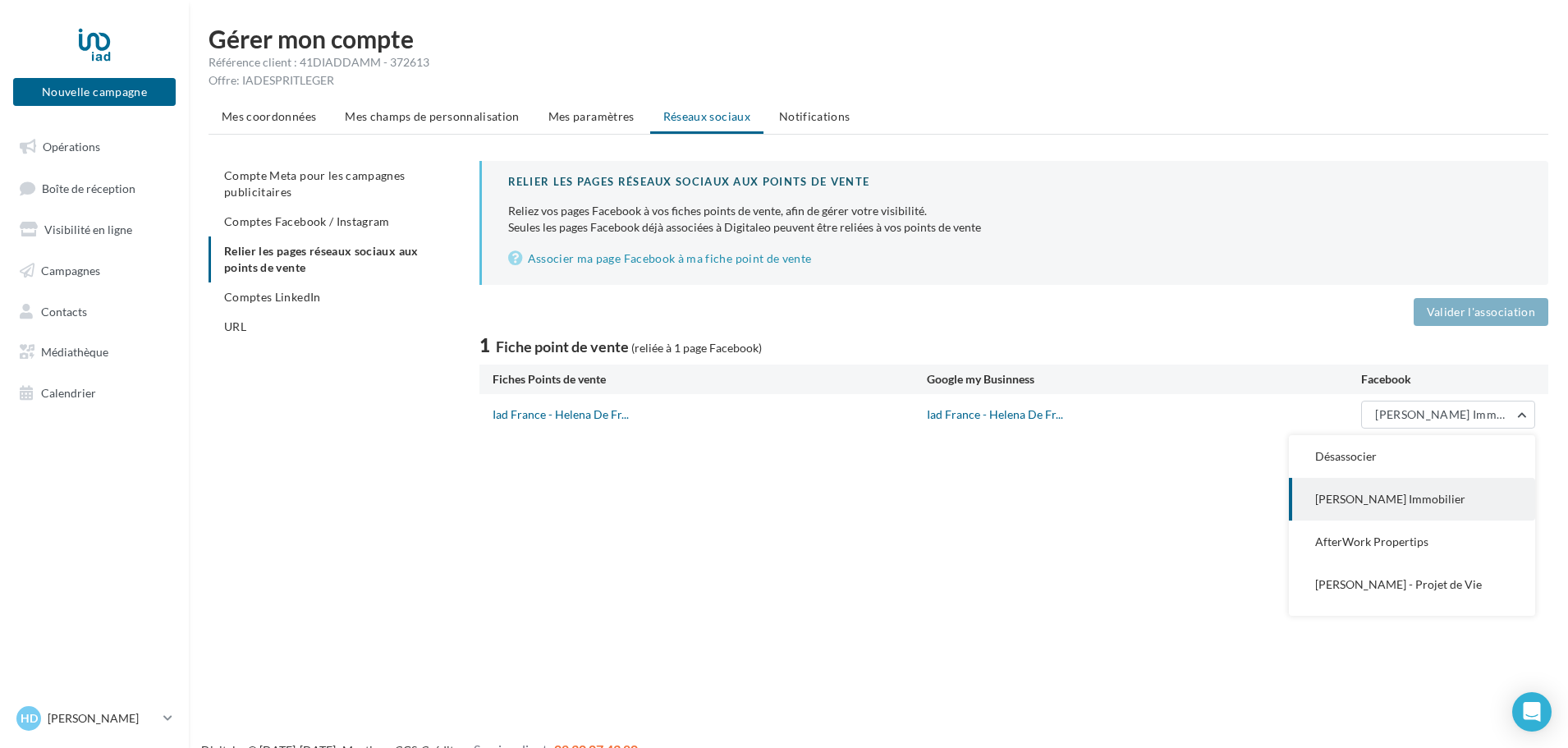
click at [1484, 495] on button "Helena De Freitas Immobilier" at bounding box center [1412, 499] width 247 height 43
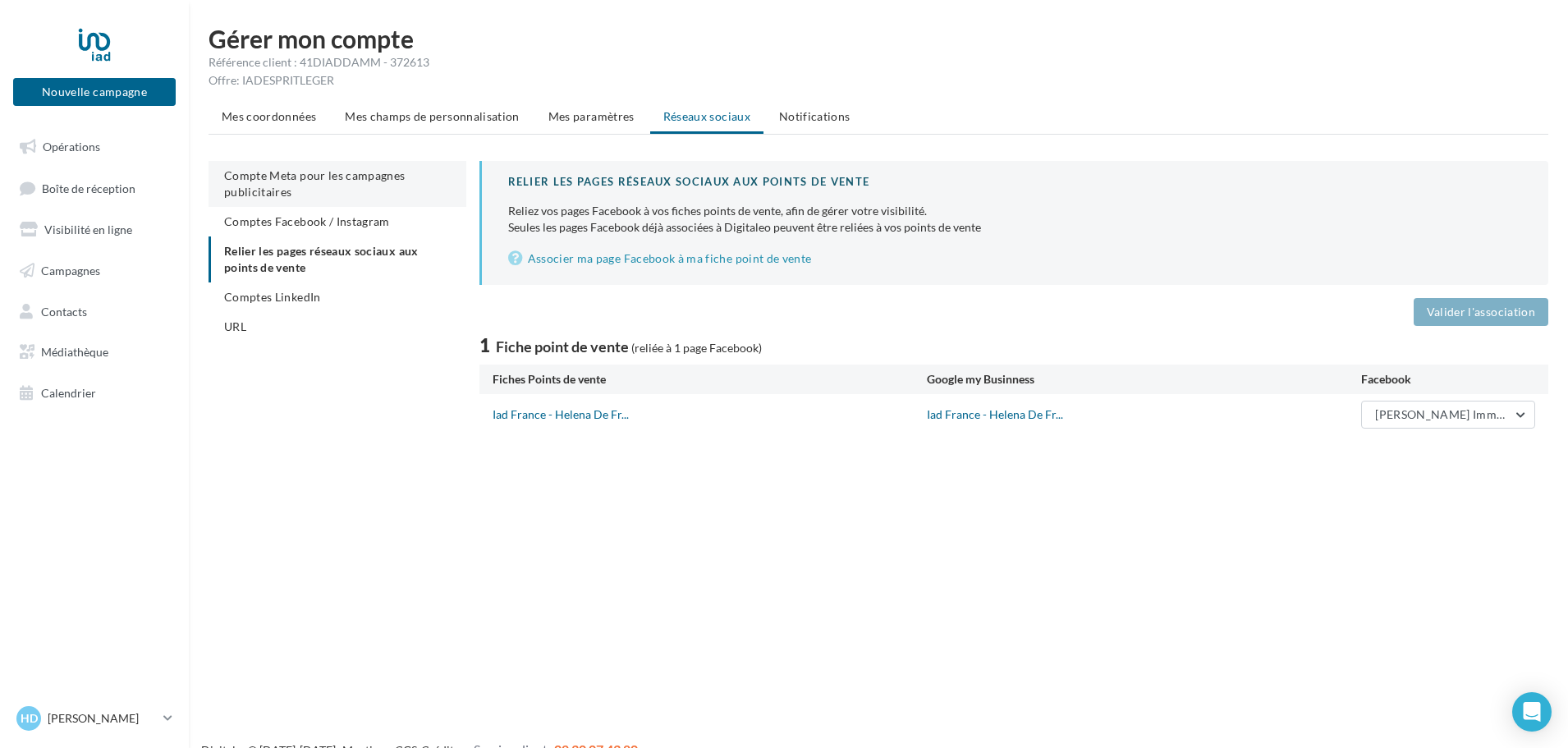
click at [326, 175] on span "Compte Meta pour les campagnes publicitaires" at bounding box center [315, 183] width 182 height 31
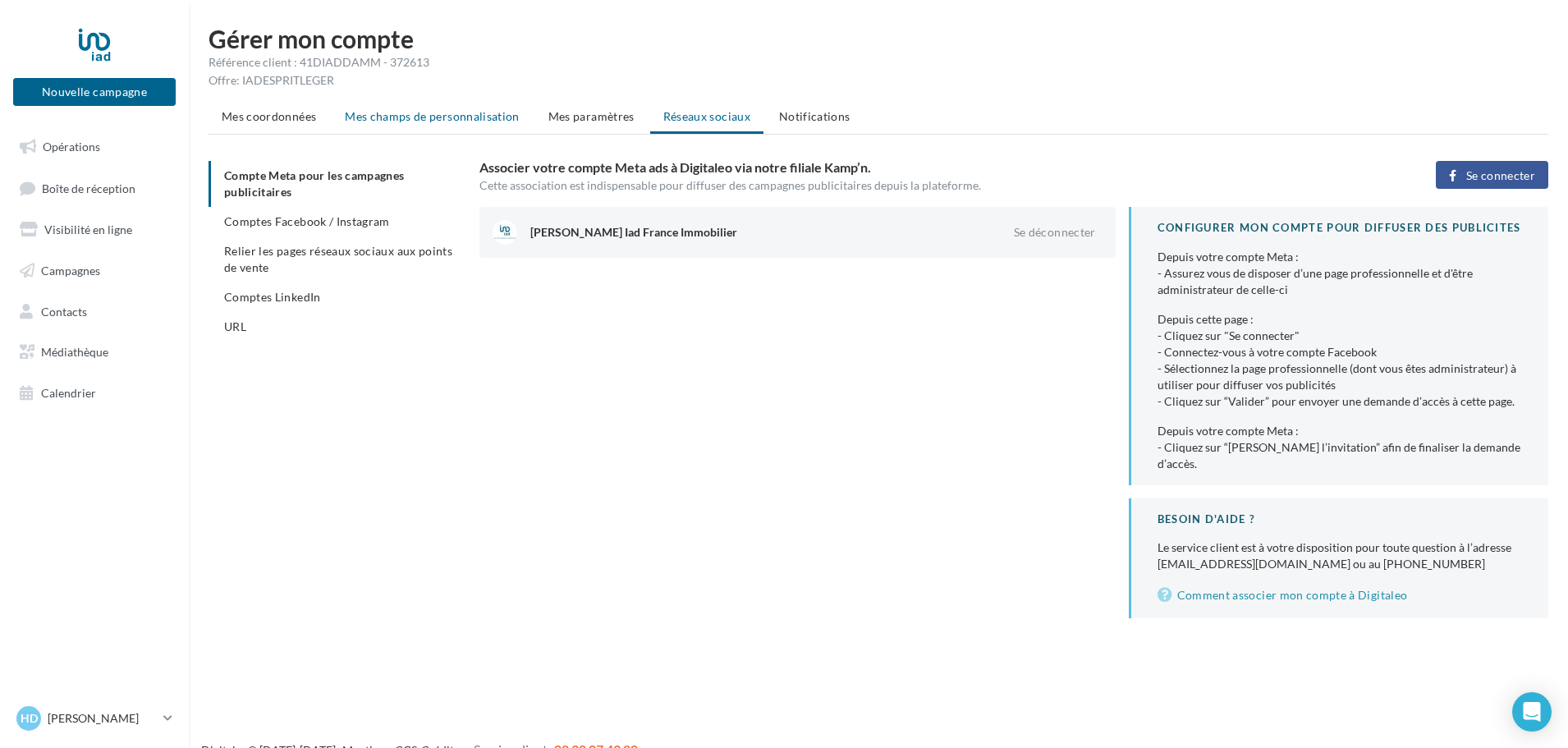
click at [430, 120] on span "Mes champs de personnalisation" at bounding box center [432, 116] width 175 height 14
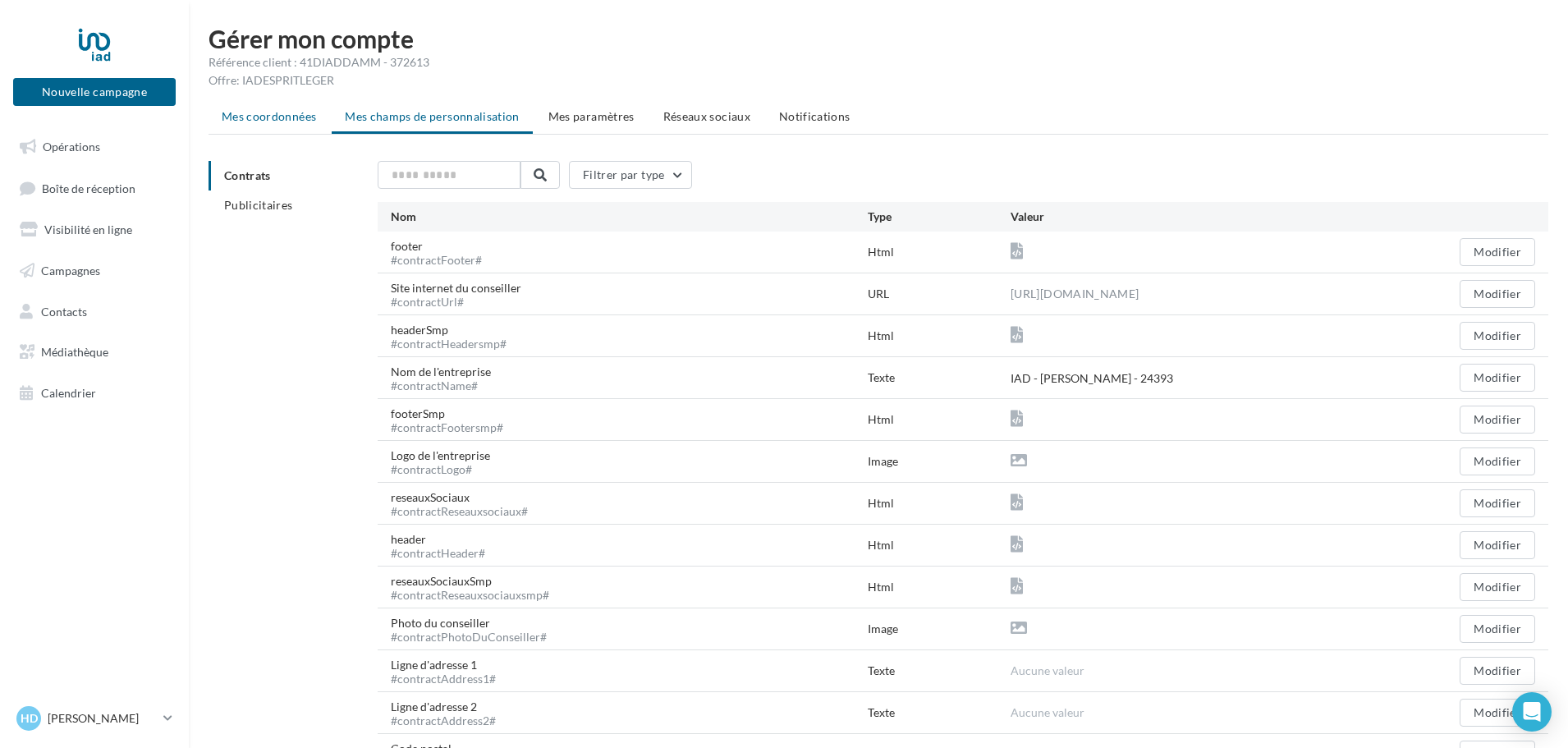
click at [233, 118] on span "Mes coordonnées" at bounding box center [269, 116] width 95 height 14
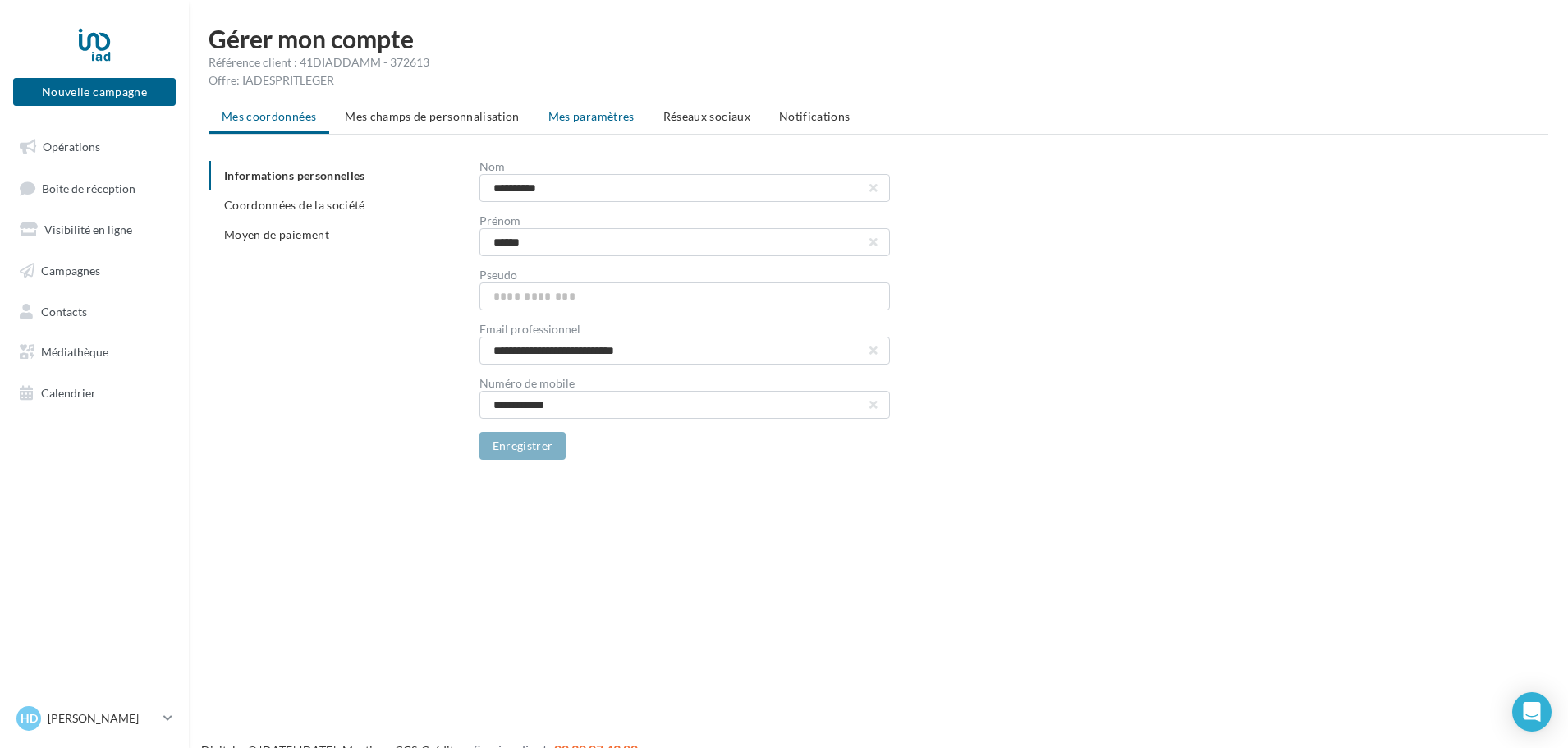
click at [577, 117] on span "Mes paramètres" at bounding box center [591, 116] width 86 height 14
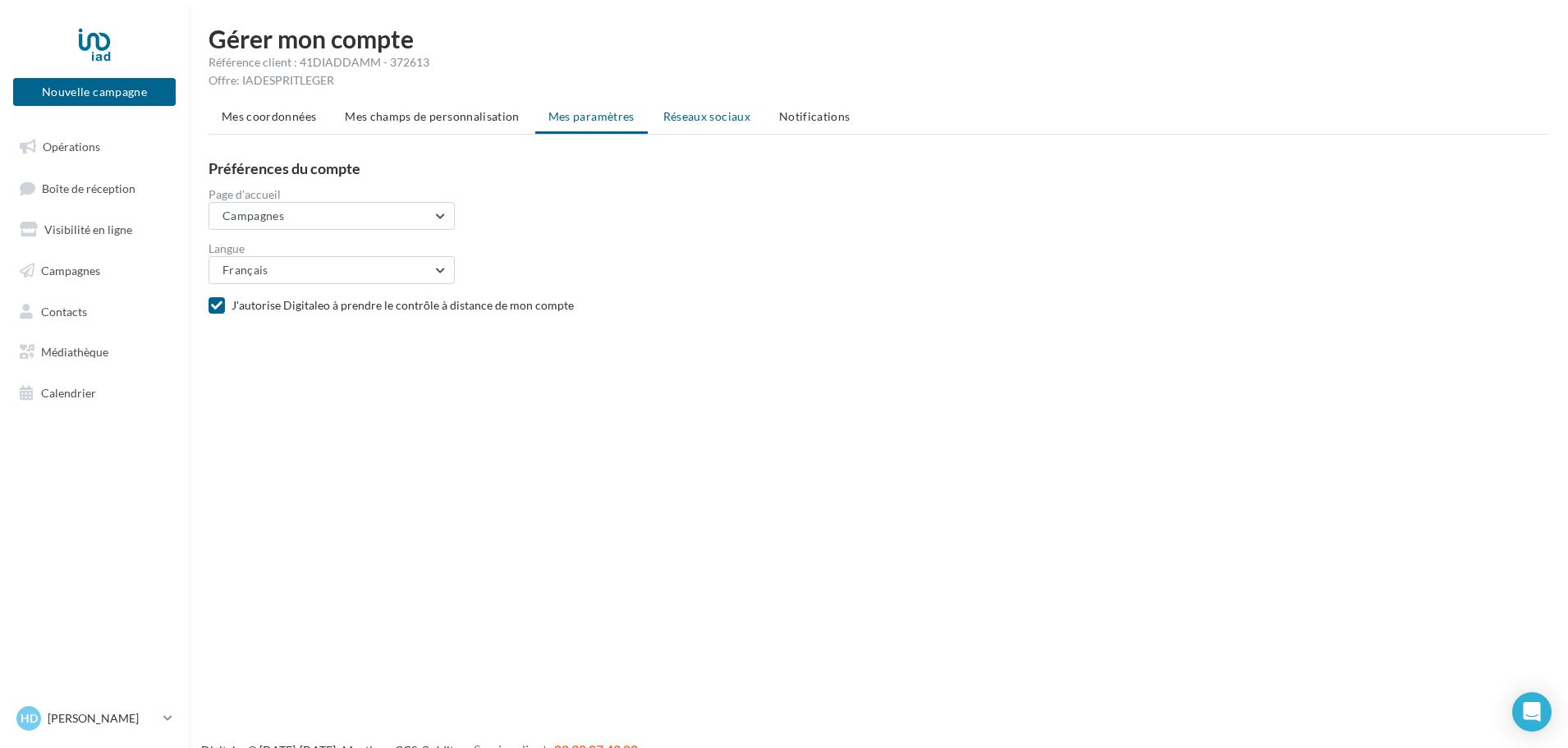
click at [687, 117] on span "Réseaux sociaux" at bounding box center [707, 116] width 87 height 14
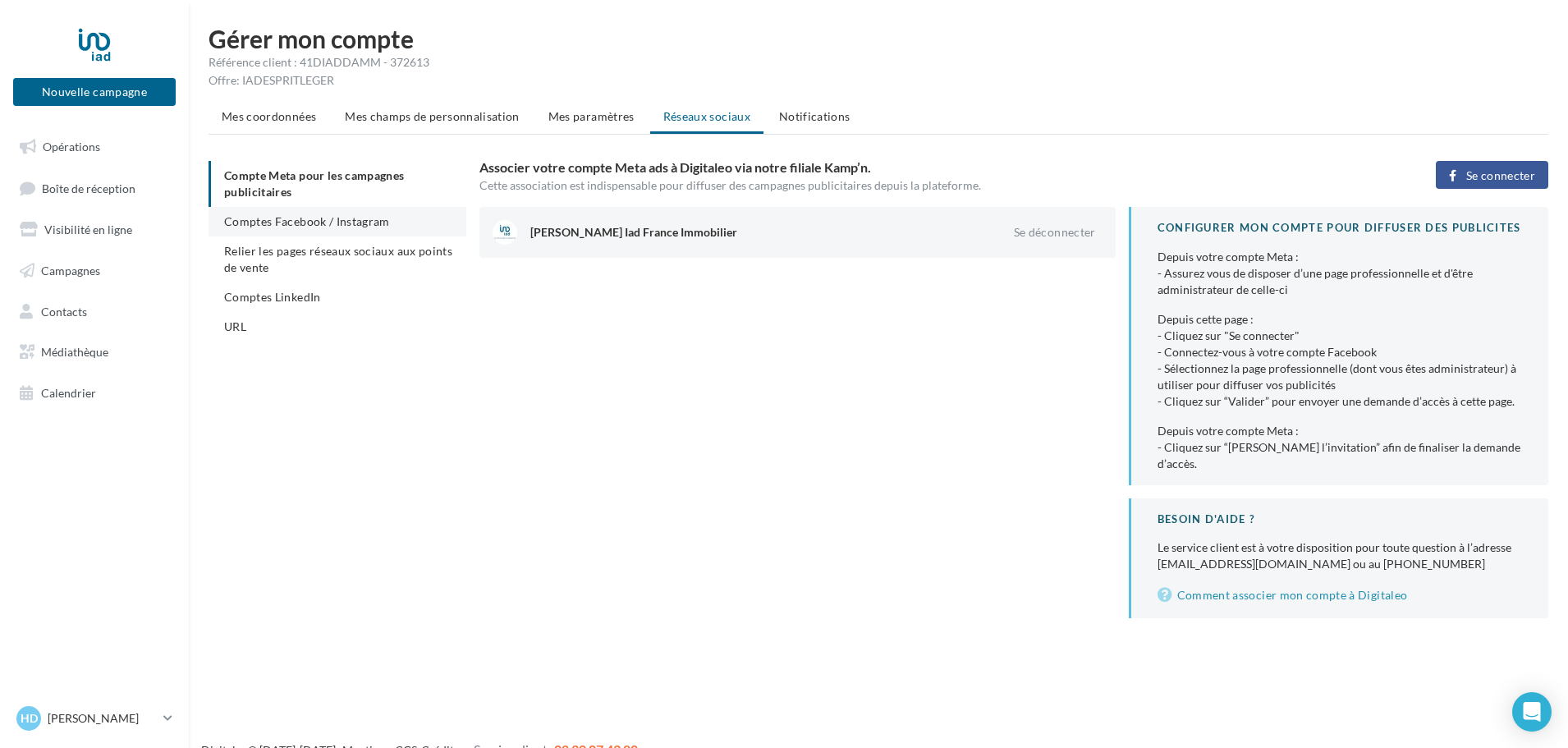
click at [352, 223] on span "Comptes Facebook / Instagram" at bounding box center [307, 221] width 166 height 14
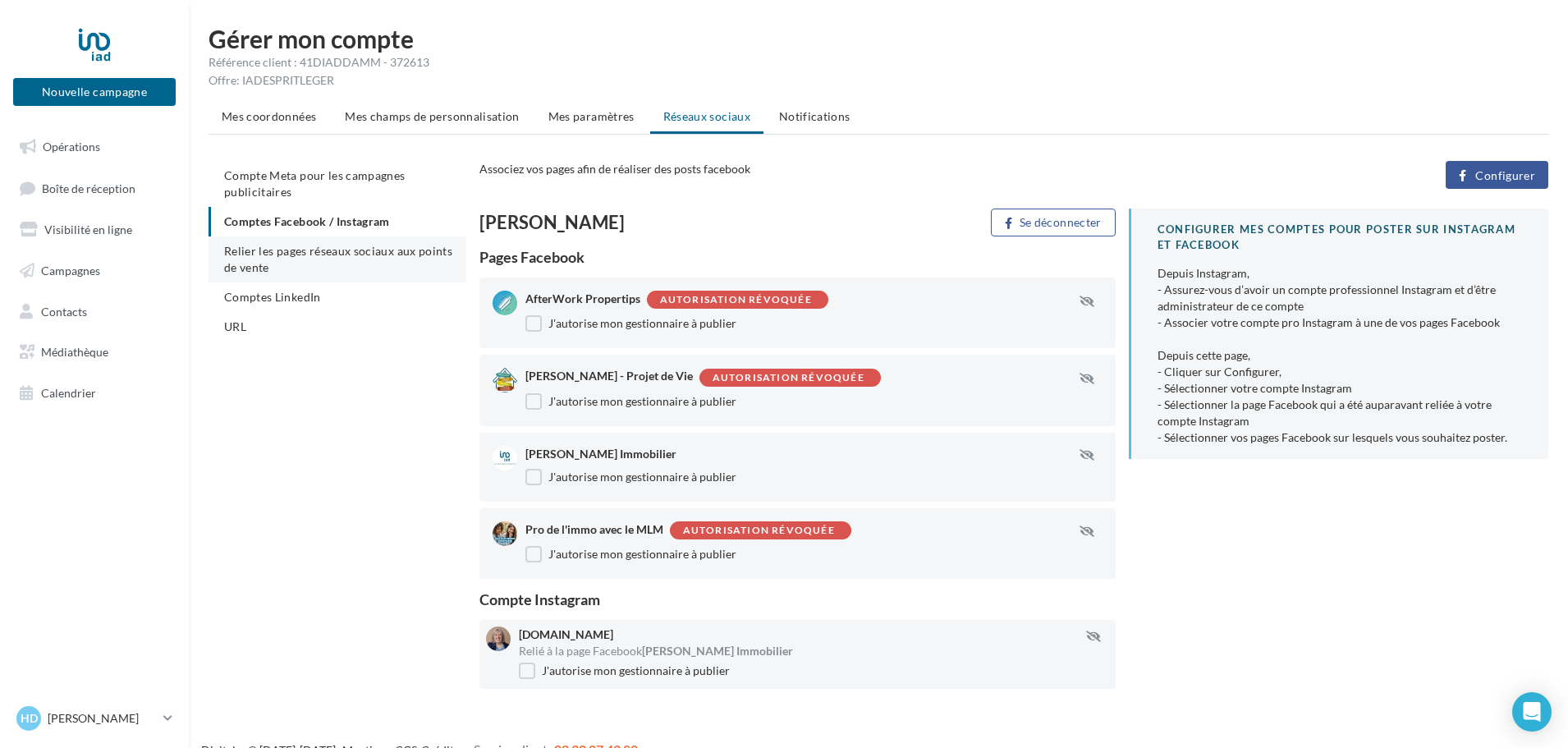
click at [341, 251] on span "Relier les pages réseaux sociaux aux points de vente" at bounding box center [339, 259] width 229 height 31
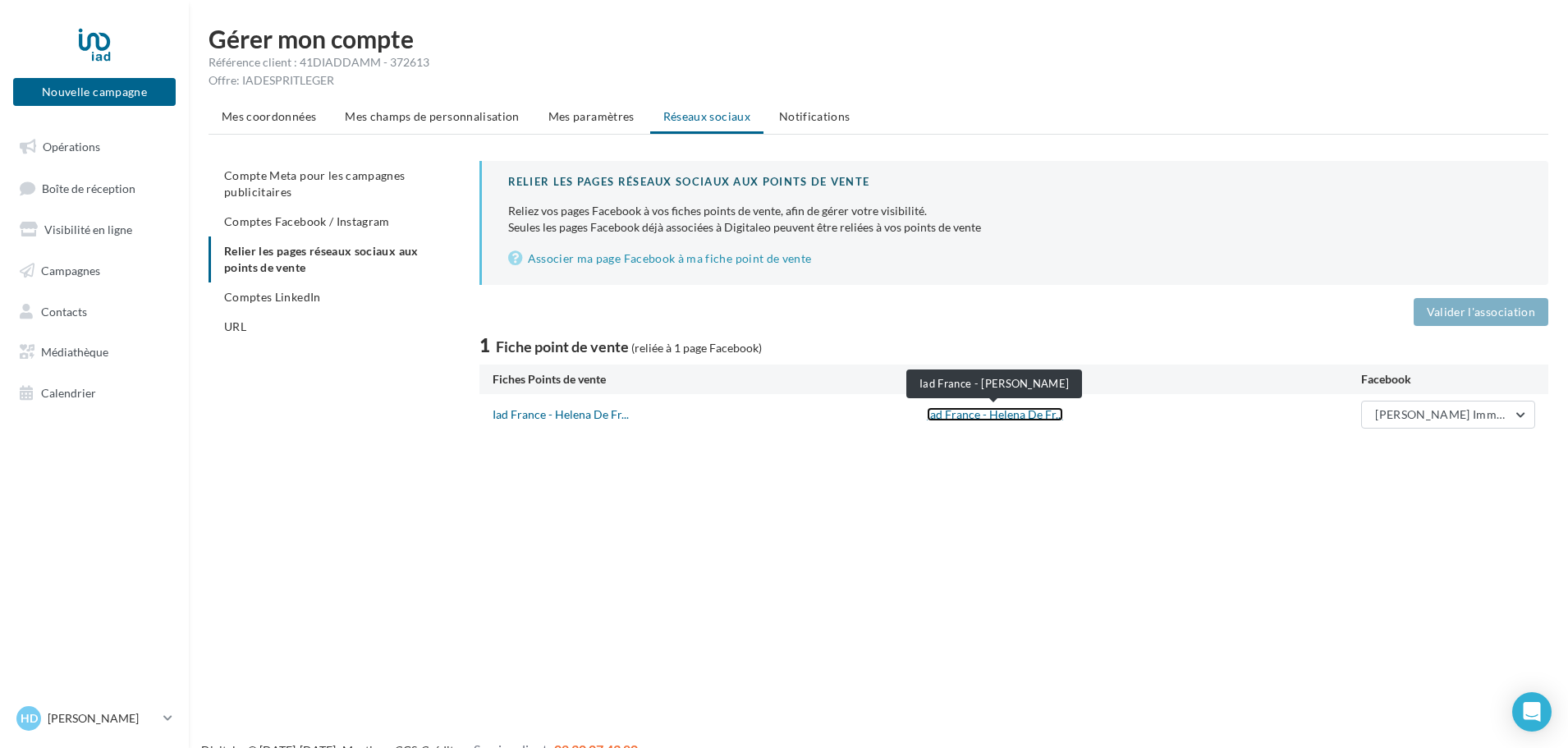
click at [1015, 415] on link "Iad France - Helena De Fr..." at bounding box center [995, 414] width 136 height 14
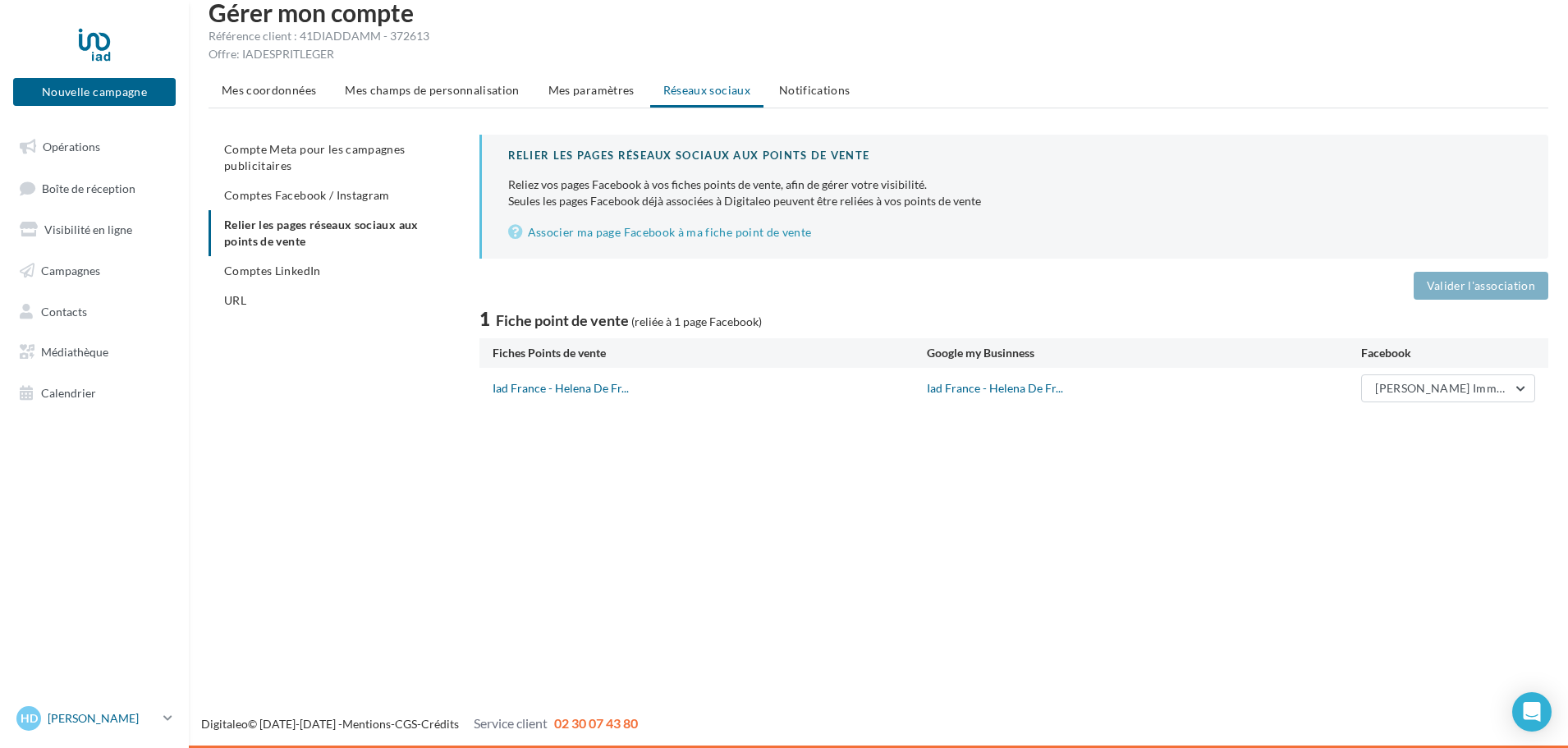
click at [171, 712] on icon at bounding box center [168, 717] width 9 height 14
click at [146, 517] on link "Gérer mon compte" at bounding box center [136, 524] width 245 height 37
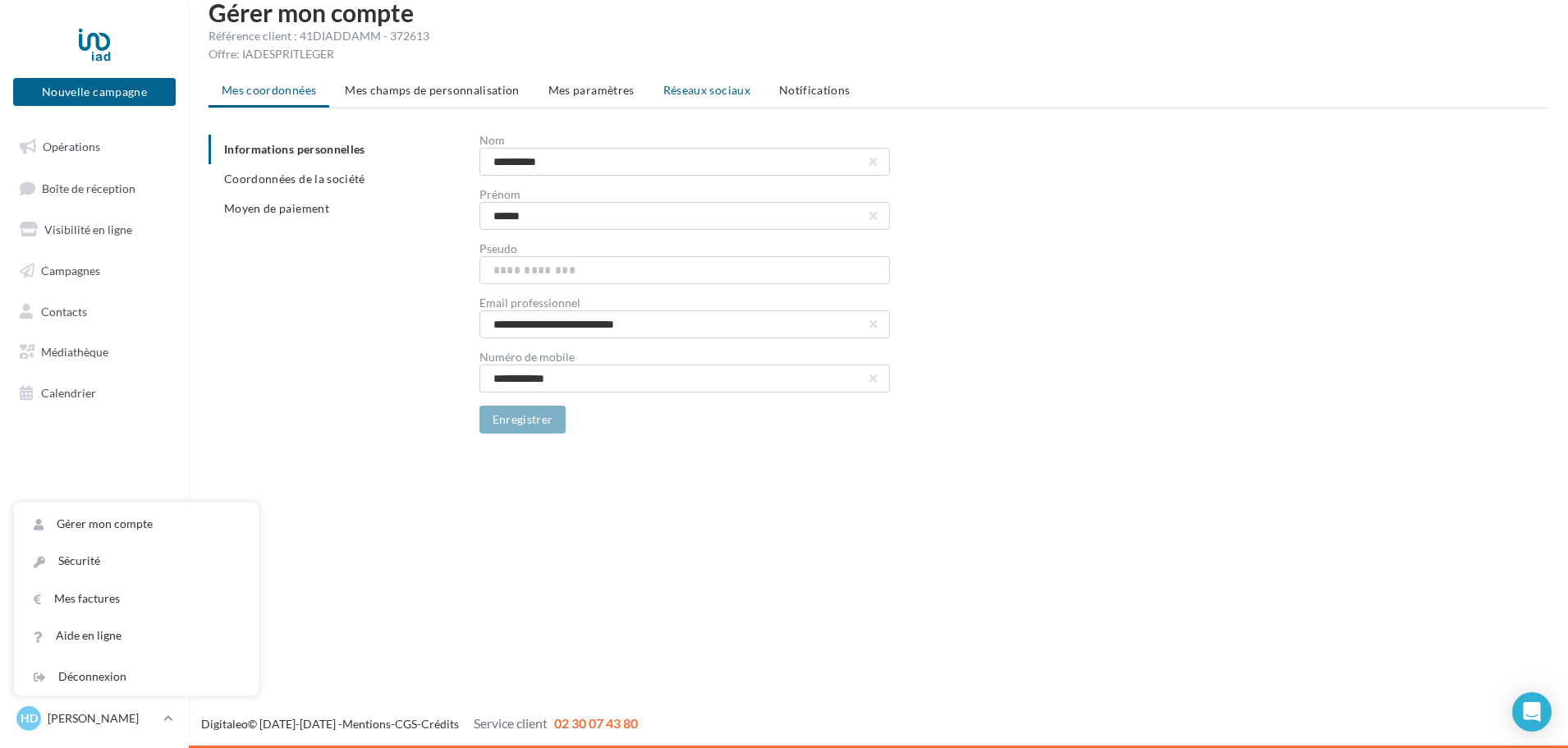
click at [676, 82] on li "Réseaux sociaux" at bounding box center [706, 90] width 113 height 30
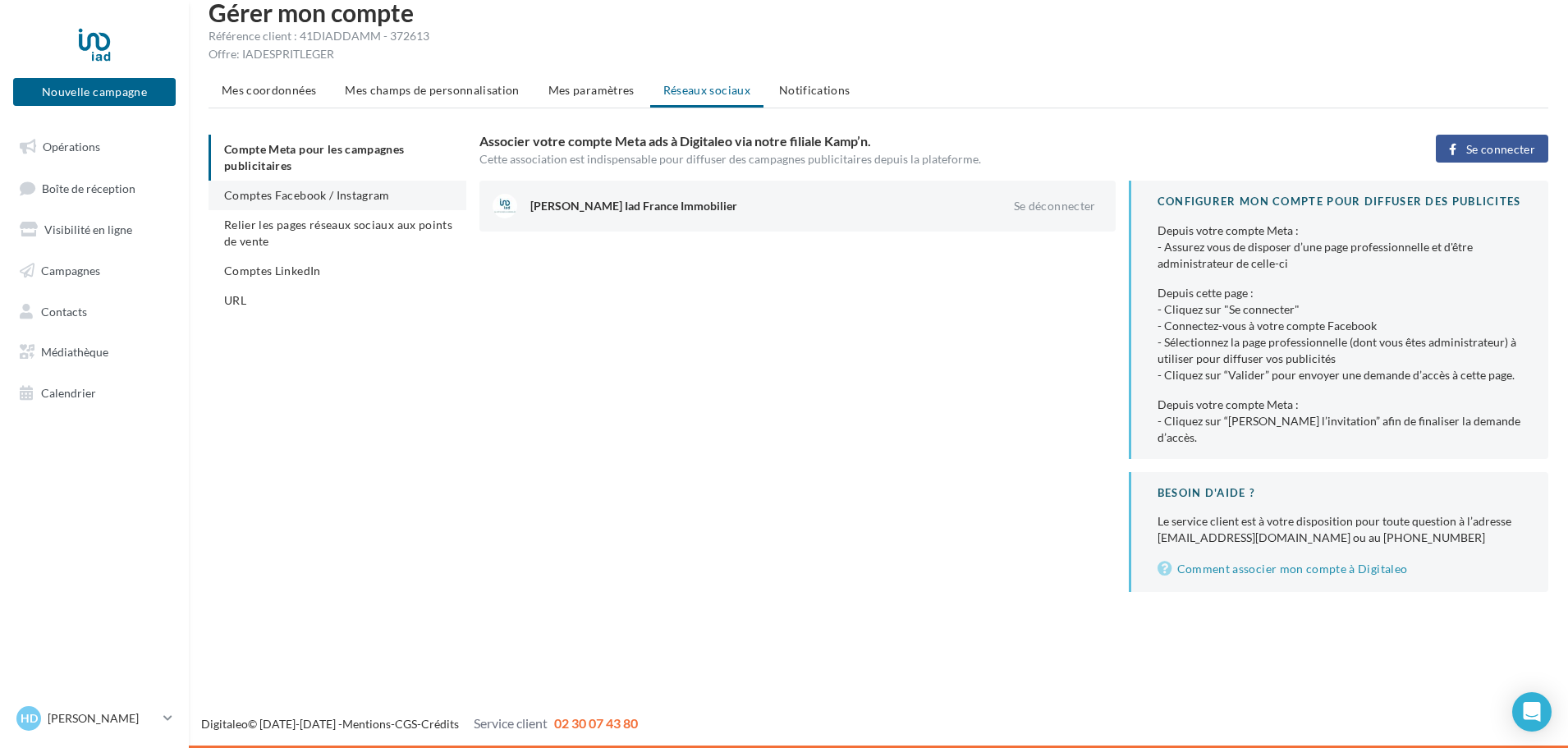
click at [360, 192] on span "Comptes Facebook / Instagram" at bounding box center [307, 194] width 166 height 14
